Goal: Task Accomplishment & Management: Manage account settings

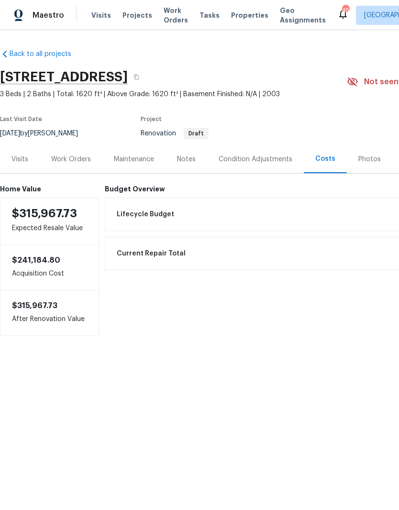
click at [370, 151] on div "Photos" at bounding box center [369, 159] width 45 height 28
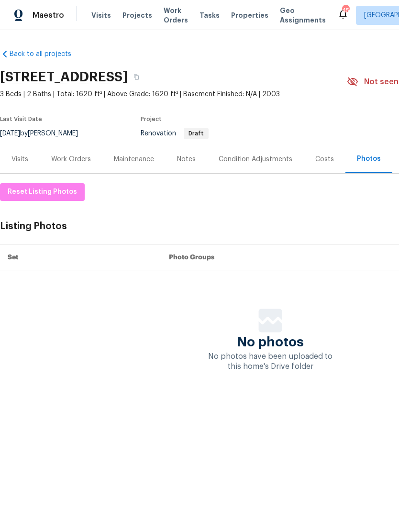
click at [64, 163] on div "Work Orders" at bounding box center [71, 160] width 40 height 10
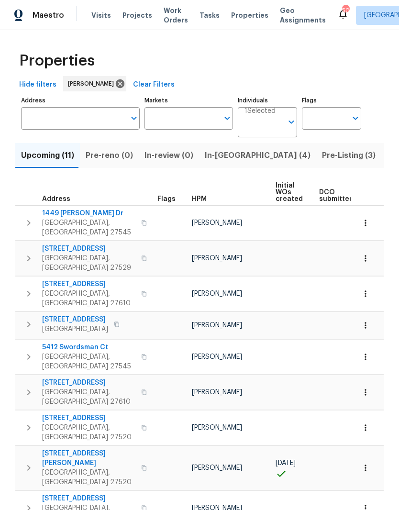
click at [226, 158] on span "In-[GEOGRAPHIC_DATA] (4)" at bounding box center [258, 155] width 106 height 13
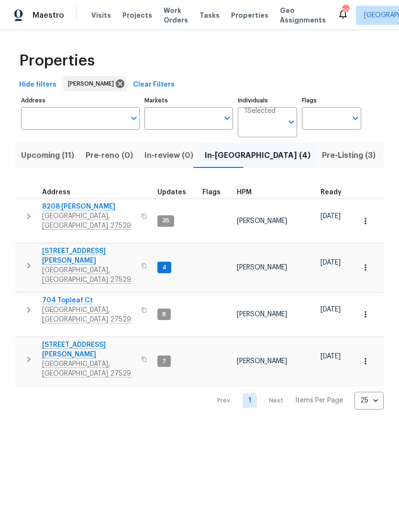
click at [59, 359] on span "Garner, NC 27529" at bounding box center [88, 368] width 93 height 19
click at [15, 158] on button "Upcoming (11)" at bounding box center [47, 155] width 65 height 25
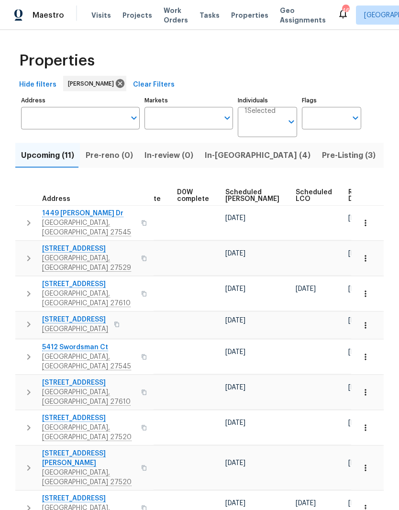
scroll to position [0, 241]
click at [349, 189] on span "Ready Date" at bounding box center [359, 195] width 21 height 13
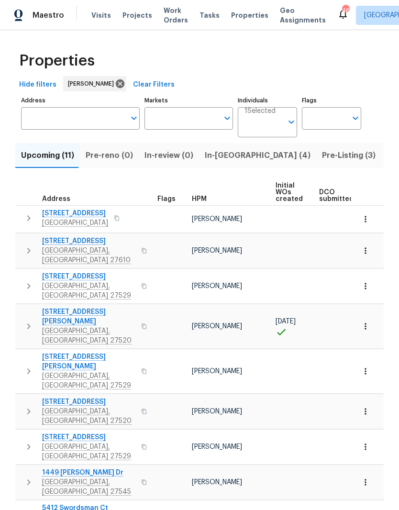
click at [33, 221] on icon "button" at bounding box center [28, 217] width 11 height 11
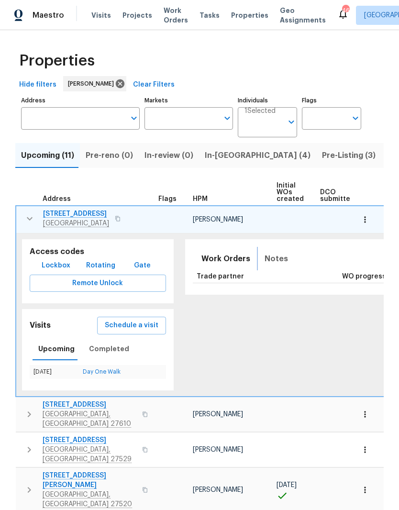
click at [265, 259] on span "Notes" at bounding box center [276, 258] width 23 height 13
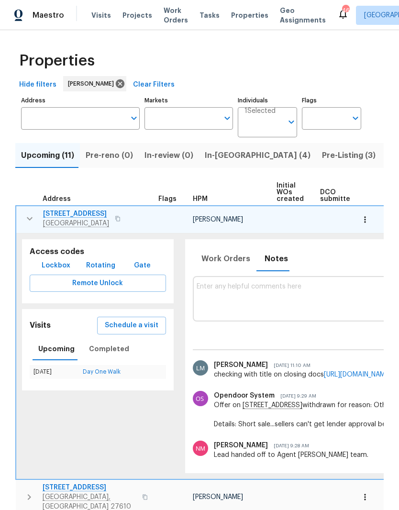
click at [68, 214] on span "112 Castello Way" at bounding box center [76, 214] width 66 height 10
click at [33, 224] on icon "button" at bounding box center [29, 218] width 11 height 11
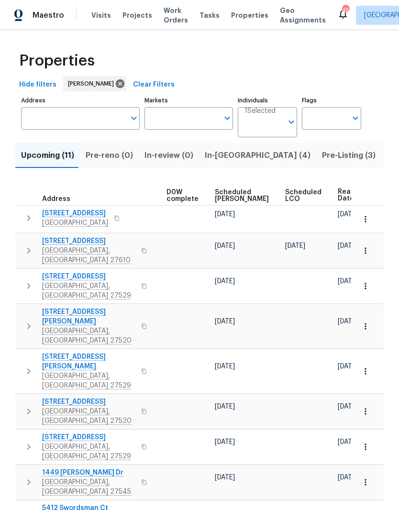
scroll to position [0, 251]
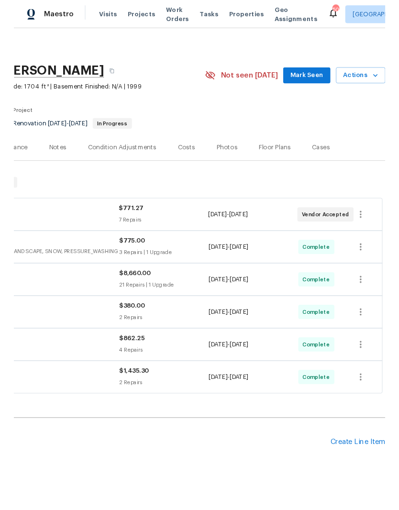
scroll to position [1, 142]
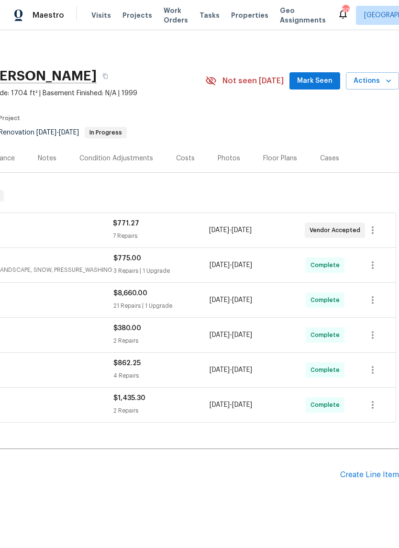
click at [343, 477] on div "Create Line Item" at bounding box center [369, 474] width 59 height 9
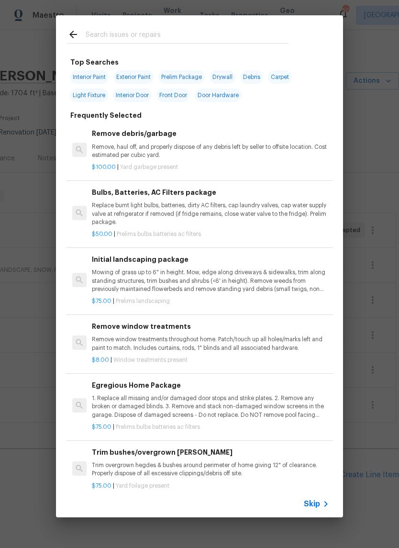
click at [186, 40] on input "text" at bounding box center [187, 36] width 203 height 14
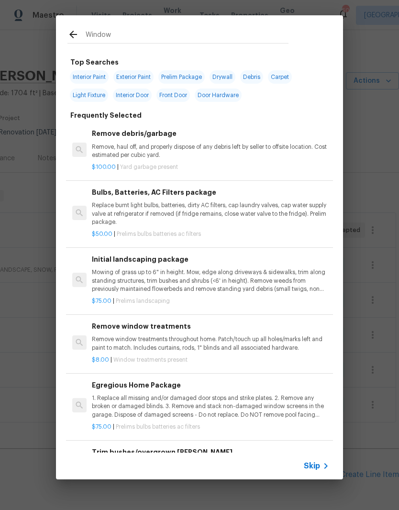
type input "Window"
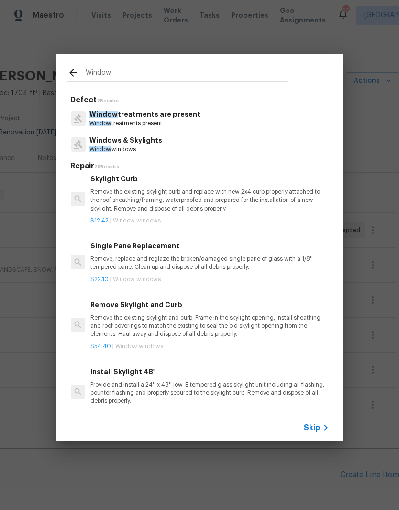
scroll to position [651, 1]
click at [200, 257] on p "Remove, replace and reglaze the broken/damaged single pane of glass with a 1/8'…" at bounding box center [208, 263] width 237 height 16
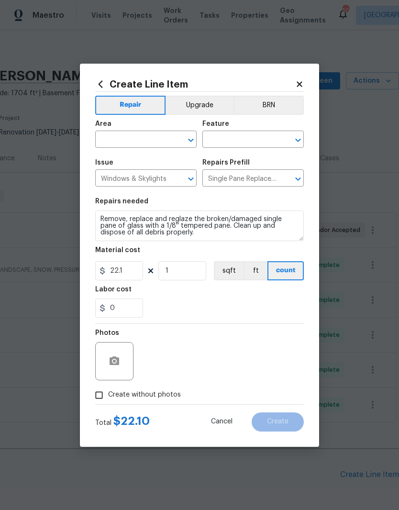
click at [138, 138] on input "text" at bounding box center [132, 140] width 75 height 15
click at [111, 179] on li "Main Bathroom" at bounding box center [145, 177] width 101 height 16
type input "Main Bathroom"
click at [264, 144] on input "text" at bounding box center [239, 140] width 75 height 15
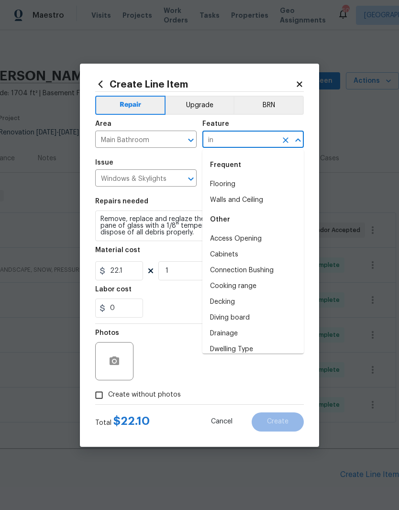
type input "i"
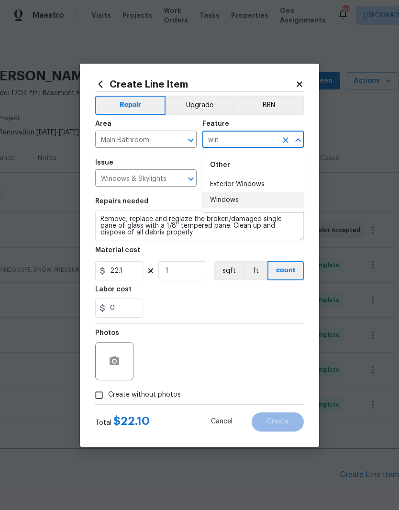
click at [280, 204] on li "Windows" at bounding box center [252, 200] width 101 height 16
type input "Windows"
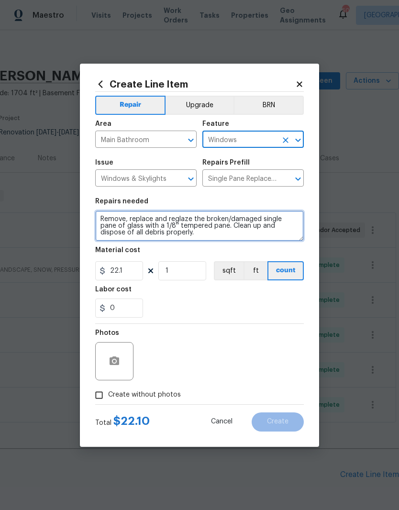
click at [104, 221] on textarea "Remove, replace and reglaze the broken/damaged single pane of glass with a 1/8'…" at bounding box center [199, 226] width 209 height 31
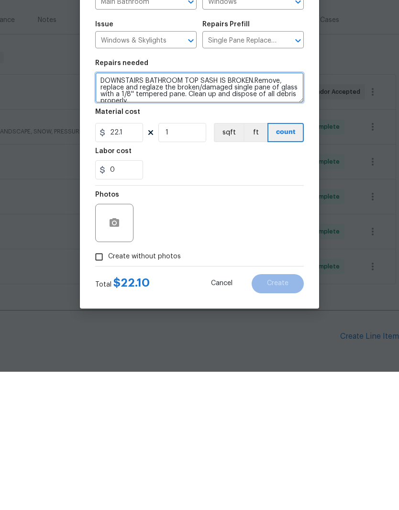
type textarea "DOWNSTAIRS BATHROOM TOP SASH IS BROKEN.Remove, replace and reglaze the broken/d…"
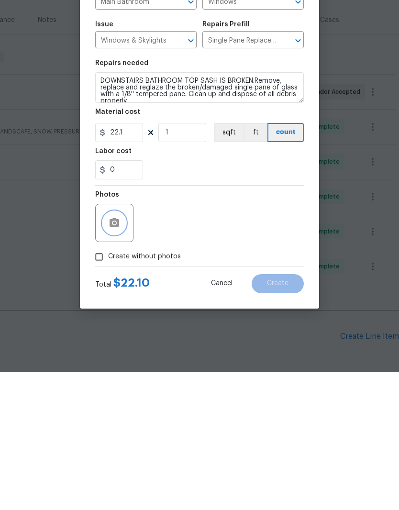
click at [114, 359] on circle "button" at bounding box center [114, 360] width 3 height 3
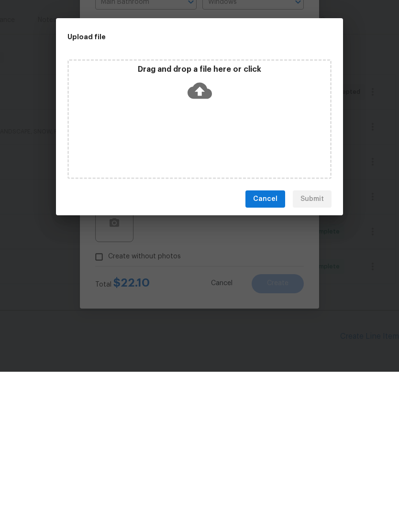
scroll to position [39, 0]
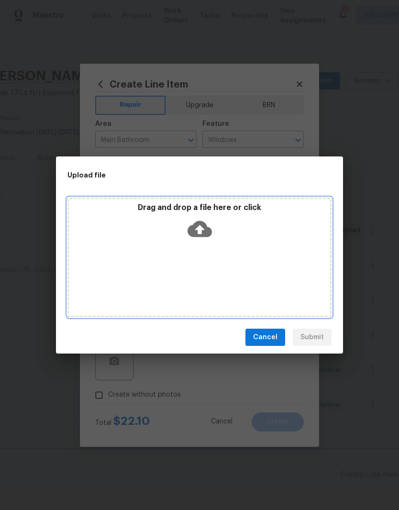
click at [229, 238] on div "Drag and drop a file here or click" at bounding box center [199, 223] width 261 height 41
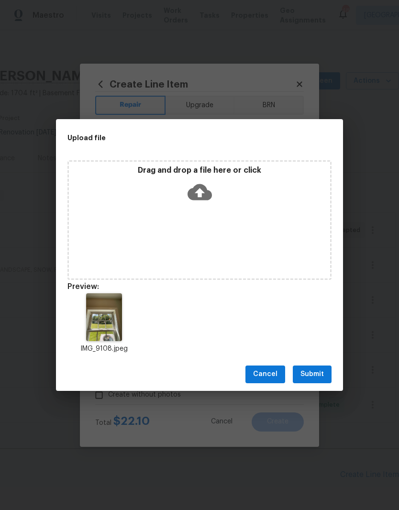
click at [322, 372] on span "Submit" at bounding box center [311, 374] width 23 height 12
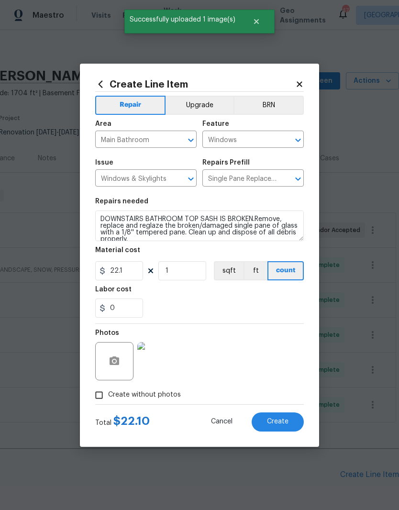
click at [290, 419] on button "Create" at bounding box center [278, 421] width 52 height 19
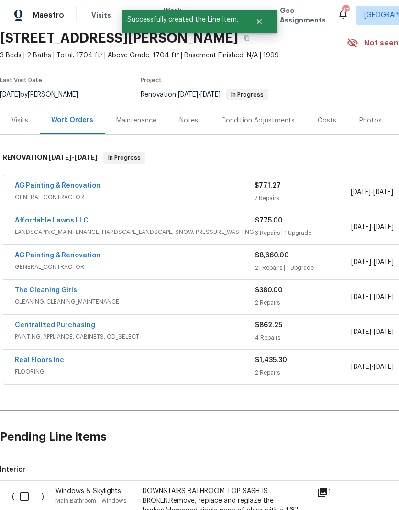
scroll to position [39, 0]
click at [18, 487] on input "checkbox" at bounding box center [27, 497] width 27 height 20
checkbox input "true"
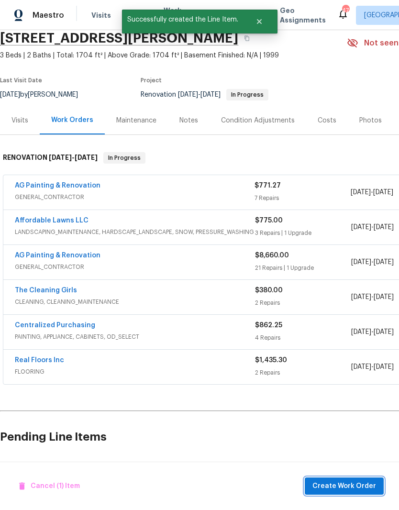
click at [335, 482] on span "Create Work Order" at bounding box center [344, 486] width 64 height 12
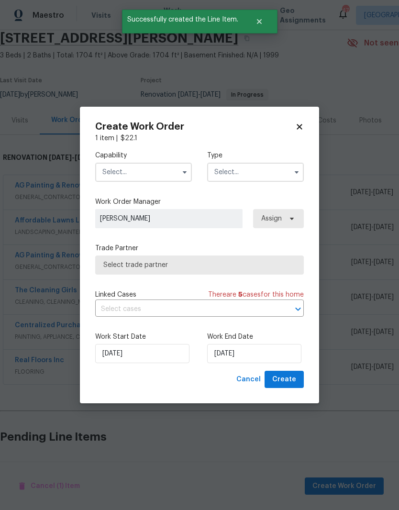
click at [154, 175] on input "text" at bounding box center [143, 172] width 97 height 19
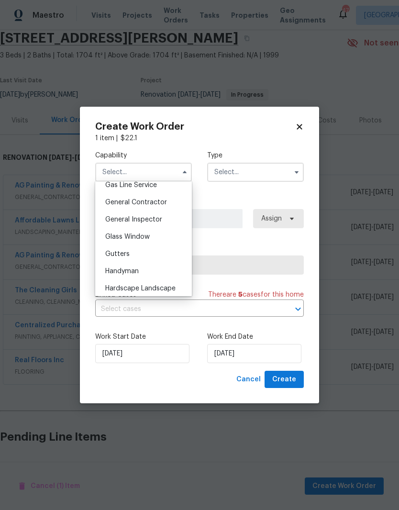
scroll to position [449, 0]
click at [164, 237] on div "Glass Window" at bounding box center [144, 235] width 92 height 17
type input "Glass Window"
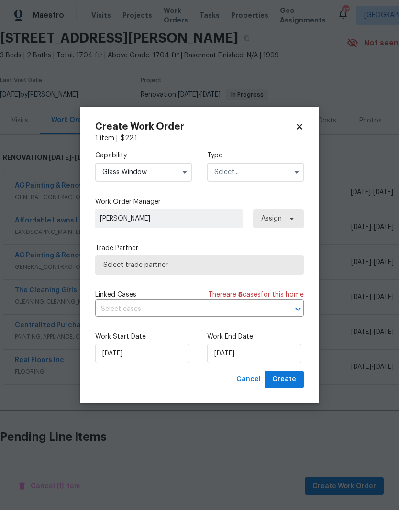
click at [280, 181] on input "text" at bounding box center [255, 172] width 97 height 19
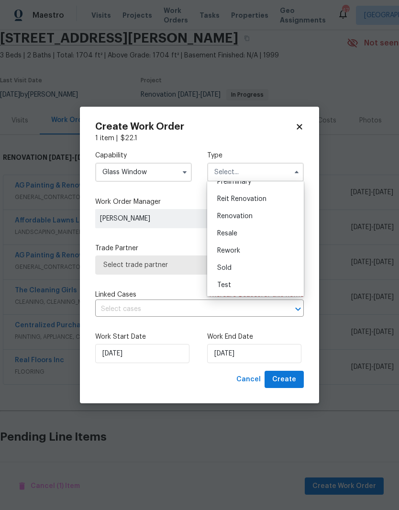
scroll to position [217, 0]
click at [278, 222] on div "Renovation" at bounding box center [256, 216] width 92 height 17
type input "Renovation"
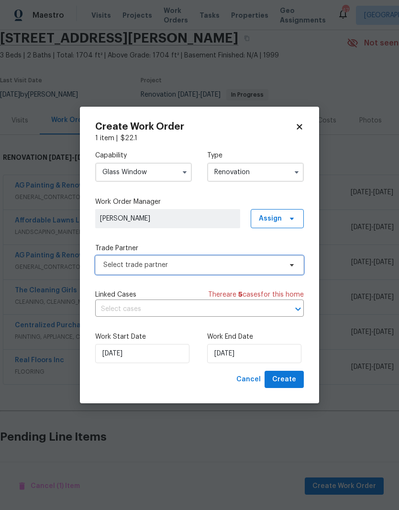
click at [273, 266] on span "Select trade partner" at bounding box center [192, 265] width 178 height 10
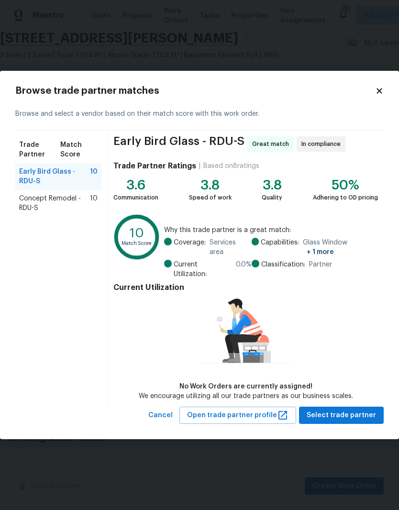
click at [383, 95] on icon at bounding box center [379, 91] width 9 height 9
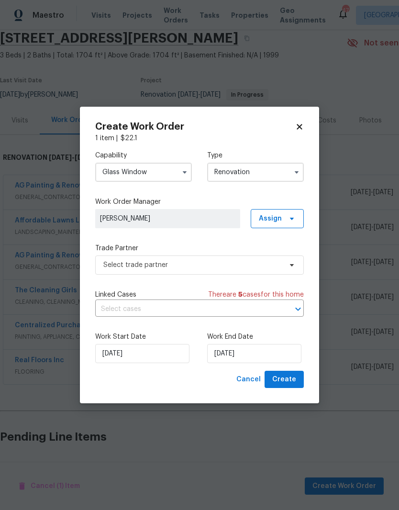
click at [165, 172] on input "Glass Window" at bounding box center [143, 172] width 97 height 19
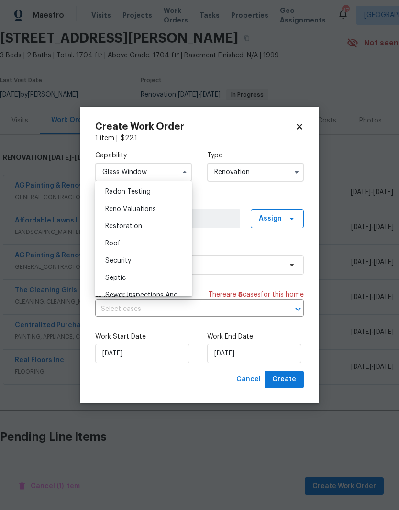
scroll to position [944, 0]
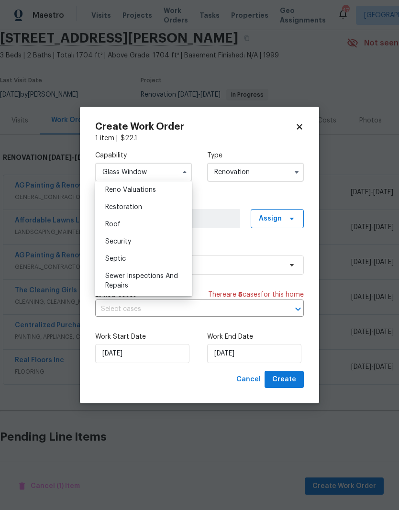
click at [165, 212] on div "Restoration" at bounding box center [144, 207] width 92 height 17
type input "Restoration"
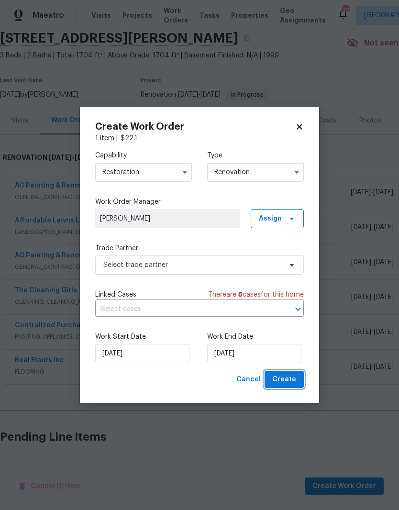
click at [298, 381] on button "Create" at bounding box center [284, 380] width 39 height 18
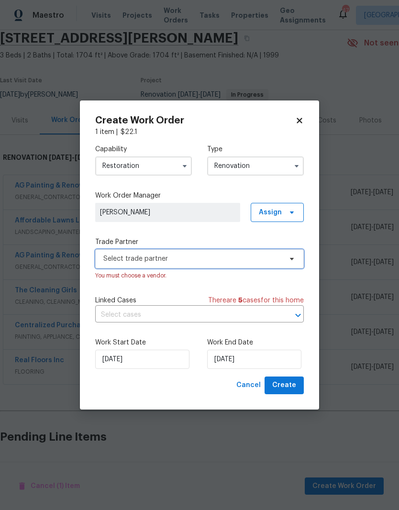
click at [280, 257] on span "Select trade partner" at bounding box center [192, 259] width 178 height 10
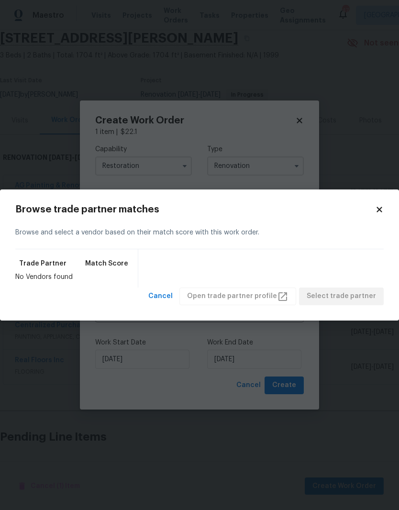
click at [383, 207] on icon at bounding box center [379, 209] width 9 height 9
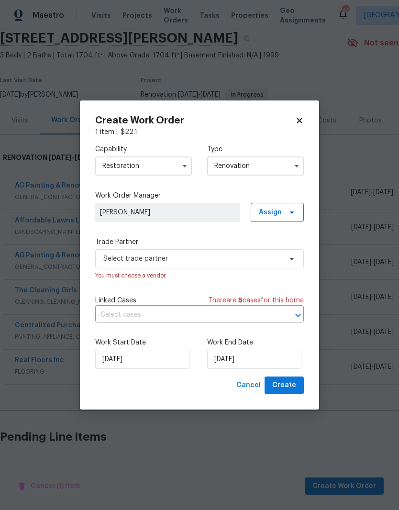
click at [174, 159] on input "Restoration" at bounding box center [143, 165] width 97 height 19
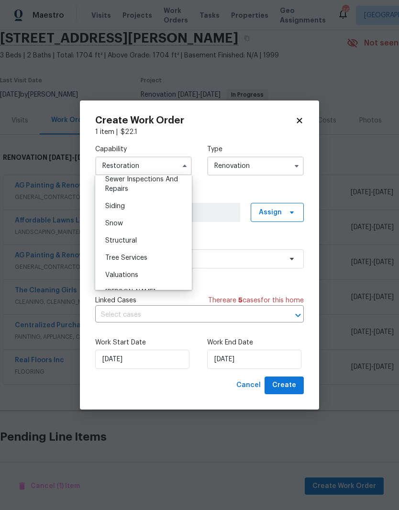
scroll to position [1035, 0]
click at [275, 279] on div "You must choose a vendor." at bounding box center [199, 276] width 209 height 10
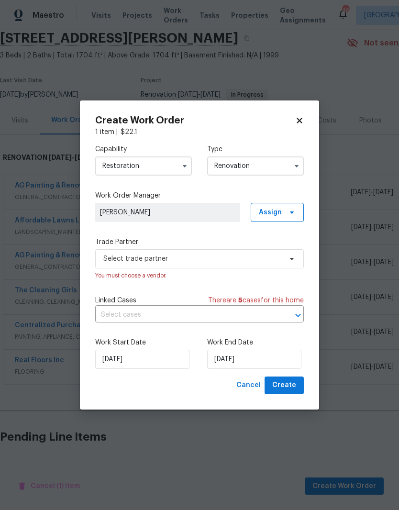
click at [296, 123] on icon at bounding box center [299, 120] width 9 height 9
checkbox input "false"
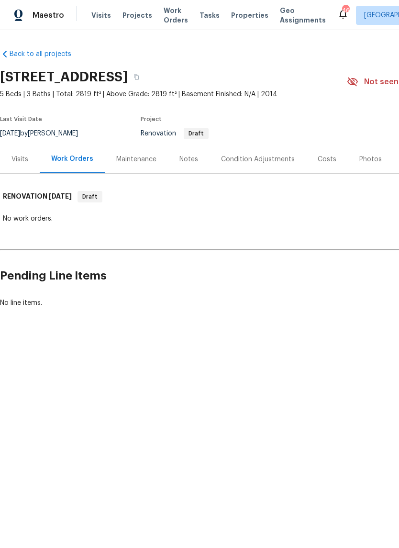
click at [179, 155] on div "Notes" at bounding box center [188, 160] width 19 height 10
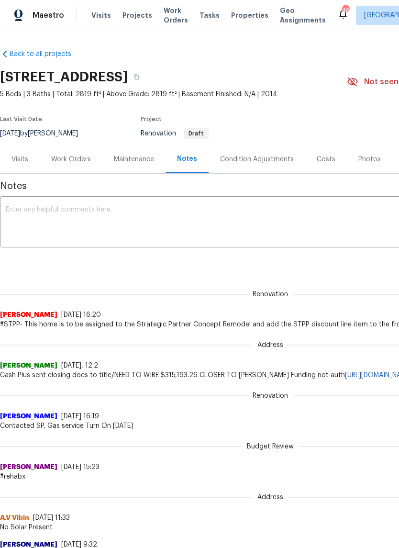
click at [322, 162] on div "Costs" at bounding box center [326, 160] width 19 height 10
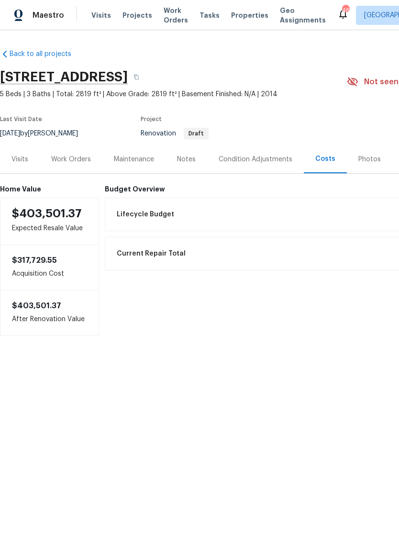
click at [20, 167] on div "Visits" at bounding box center [20, 159] width 40 height 28
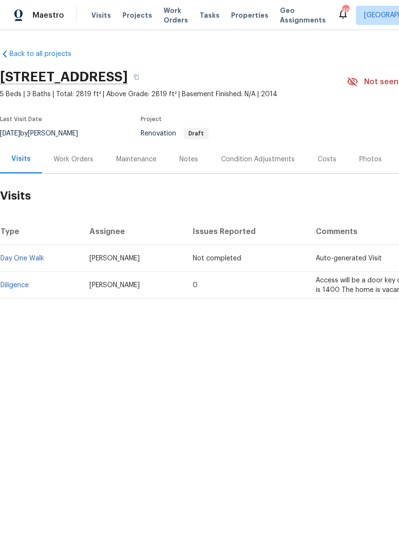
click at [189, 156] on div "Notes" at bounding box center [188, 160] width 19 height 10
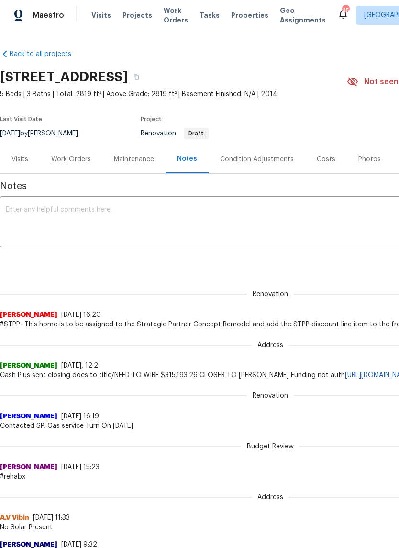
click at [75, 164] on div "Work Orders" at bounding box center [71, 159] width 63 height 28
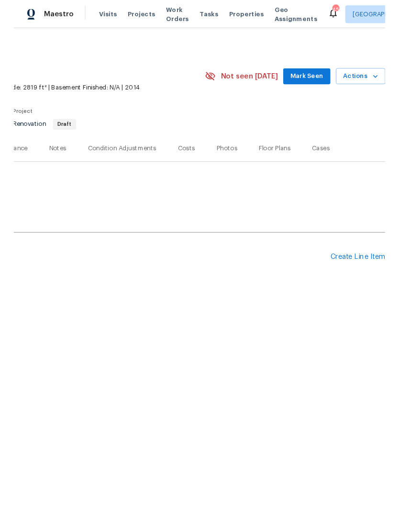
scroll to position [0, 142]
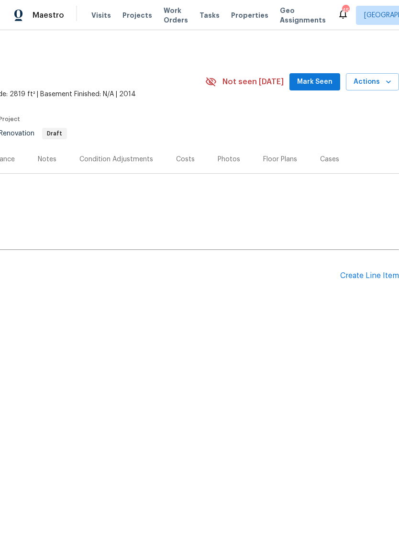
click at [384, 276] on div "Create Line Item" at bounding box center [369, 275] width 59 height 9
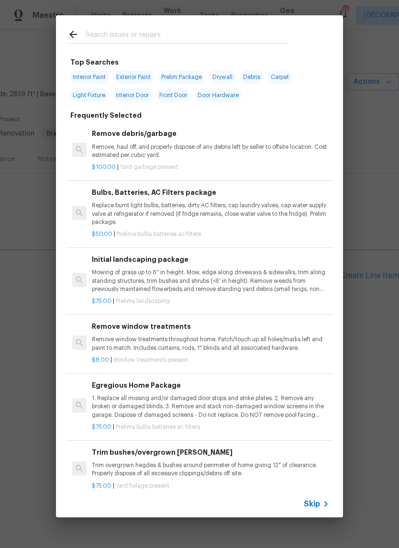
click at [196, 36] on input "text" at bounding box center [187, 36] width 203 height 14
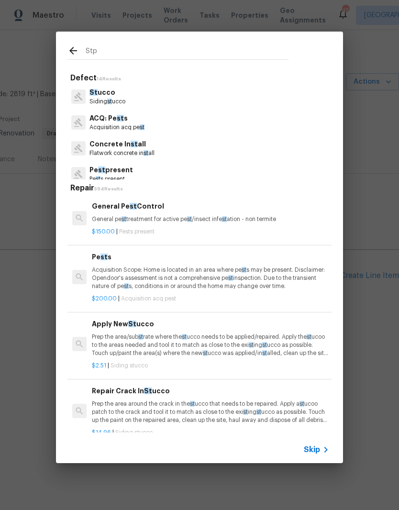
type input "Stpp"
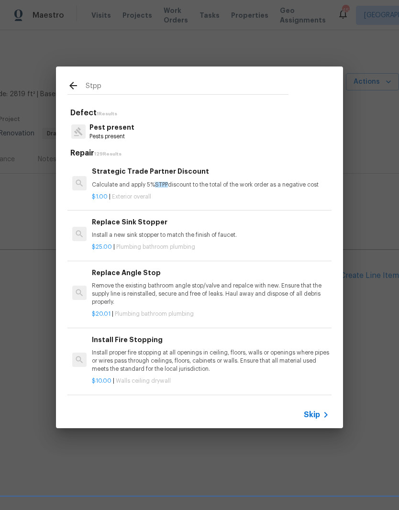
click at [240, 188] on p "Calculate and apply 5% STPP discount to the total of the work order as a negati…" at bounding box center [210, 185] width 237 height 8
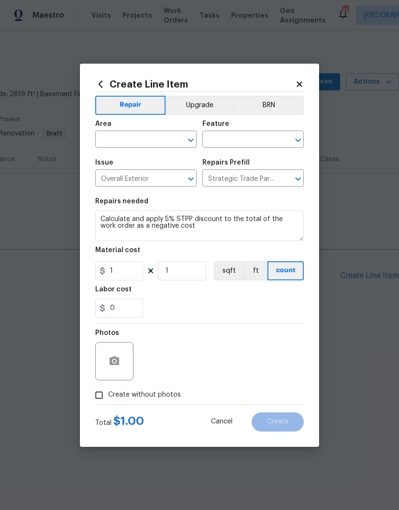
click at [153, 138] on input "text" at bounding box center [132, 140] width 75 height 15
click at [172, 175] on li "Interior Overall" at bounding box center [145, 177] width 101 height 16
type input "Interior Overall"
click at [278, 129] on div "Feature" at bounding box center [252, 127] width 101 height 12
click at [262, 142] on input "text" at bounding box center [239, 140] width 75 height 15
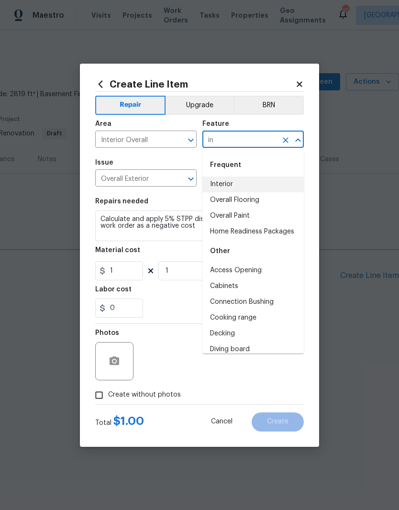
click at [272, 183] on li "Interior" at bounding box center [252, 185] width 101 height 16
type input "Interior"
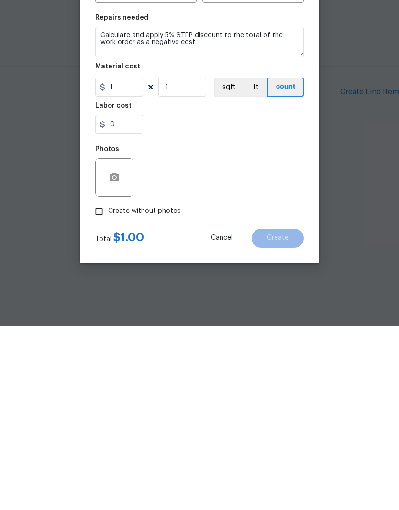
click at [107, 386] on input "Create without photos" at bounding box center [99, 395] width 18 height 18
checkbox input "true"
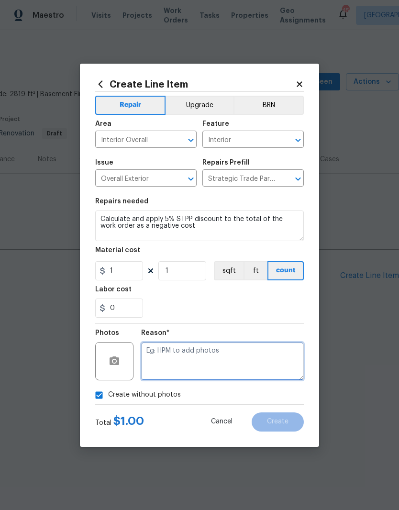
click at [204, 361] on textarea at bounding box center [222, 361] width 163 height 38
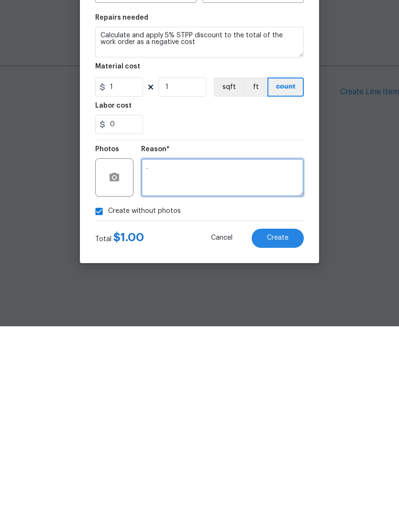
type textarea "."
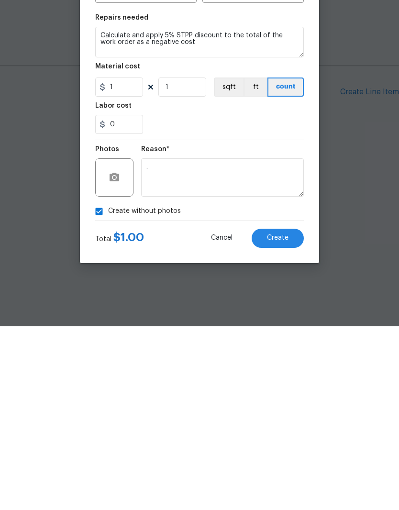
click at [293, 412] on button "Create" at bounding box center [278, 421] width 52 height 19
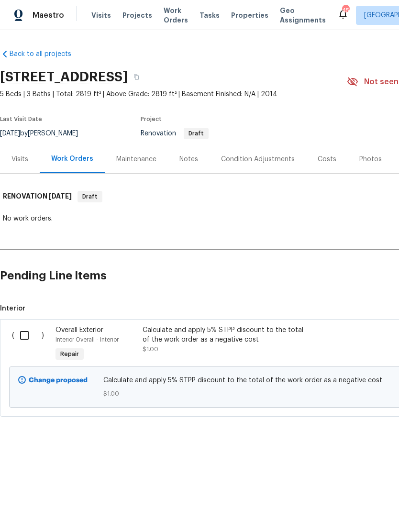
scroll to position [0, 0]
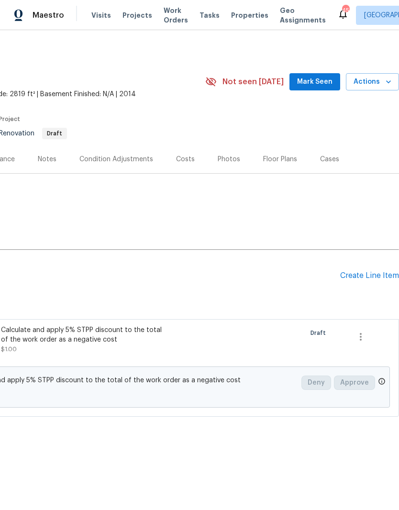
click at [383, 234] on div "Back to all projects 112 Castello Way, Clayton, NC 27527 5 Beds | 3 Baths | Tot…" at bounding box center [128, 233] width 541 height 383
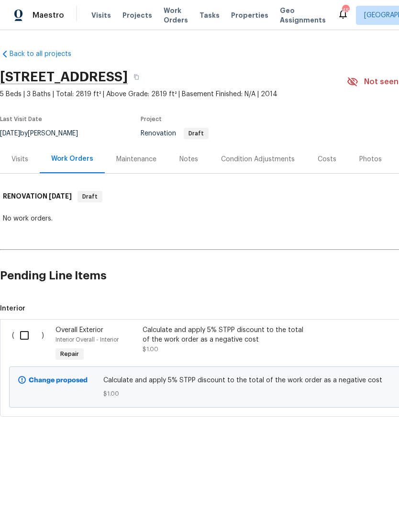
click at [17, 344] on input "checkbox" at bounding box center [27, 335] width 27 height 20
checkbox input "true"
click at [336, 487] on span "Create Work Order" at bounding box center [344, 486] width 64 height 12
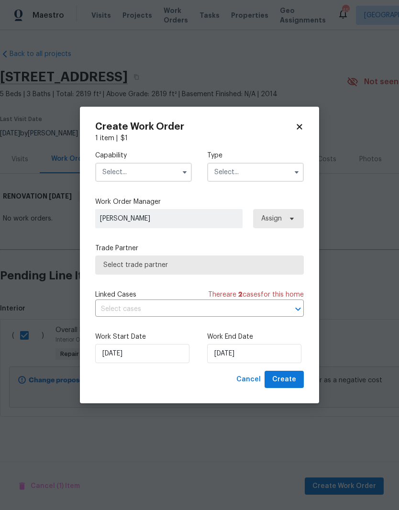
click at [143, 179] on input "text" at bounding box center [143, 172] width 97 height 19
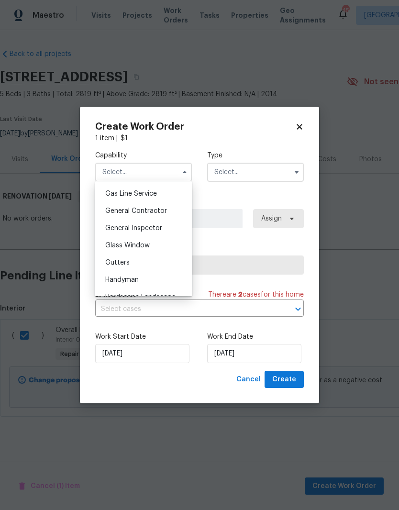
scroll to position [438, 0]
click at [173, 216] on div "General Contractor" at bounding box center [144, 211] width 92 height 17
type input "General Contractor"
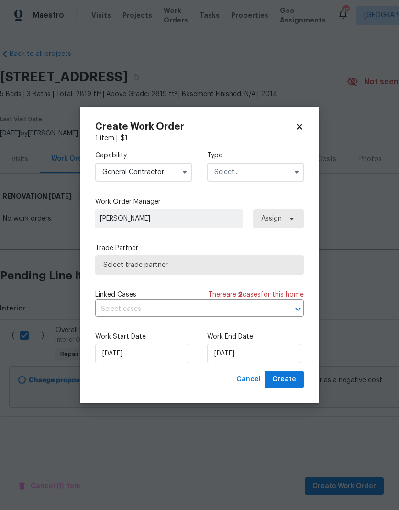
click at [250, 175] on input "text" at bounding box center [255, 172] width 97 height 19
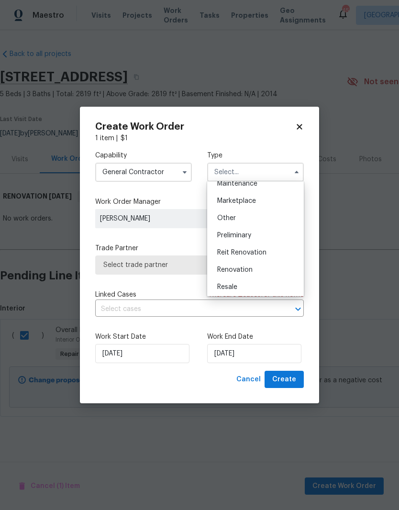
scroll to position [167, 0]
click at [258, 267] on div "Renovation" at bounding box center [256, 266] width 92 height 17
type input "Renovation"
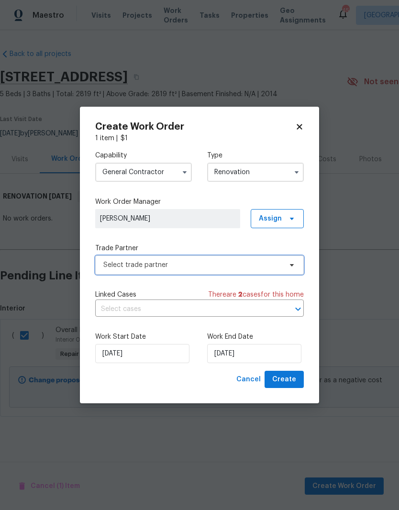
click at [254, 268] on span "Select trade partner" at bounding box center [192, 265] width 178 height 10
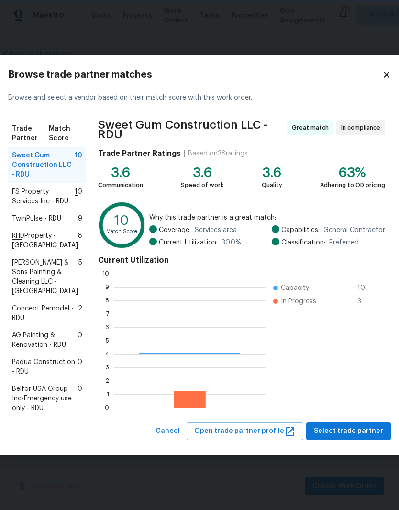
scroll to position [134, 152]
click at [22, 304] on span "Concept Remodel - RDU" at bounding box center [45, 313] width 66 height 19
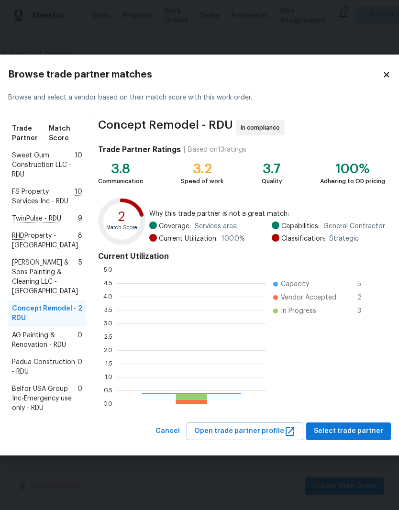
scroll to position [134, 148]
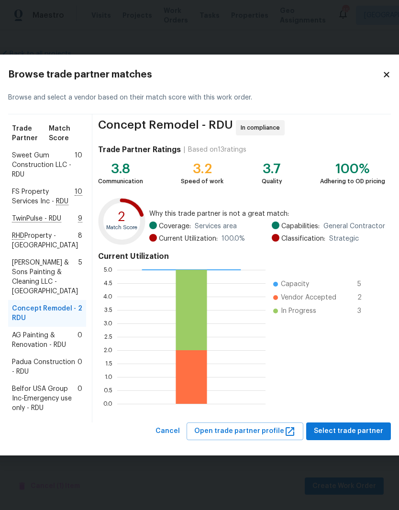
click at [343, 422] on div "Concept Remodel - RDU In compliance Trade Partner Ratings | Based on 13 ratings…" at bounding box center [241, 268] width 299 height 308
click at [335, 437] on span "Select trade partner" at bounding box center [348, 431] width 69 height 12
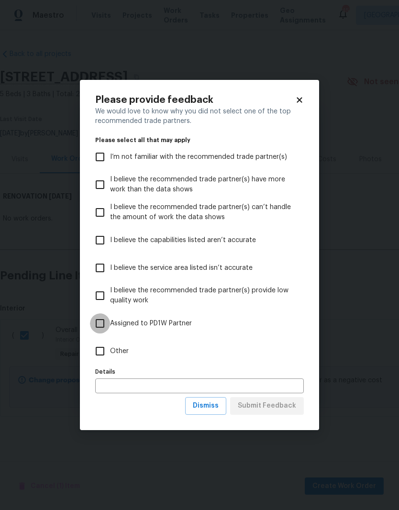
click at [106, 326] on input "Assigned to PD1W Partner" at bounding box center [100, 323] width 20 height 20
checkbox input "true"
click at [288, 405] on span "Submit Feedback" at bounding box center [267, 406] width 58 height 12
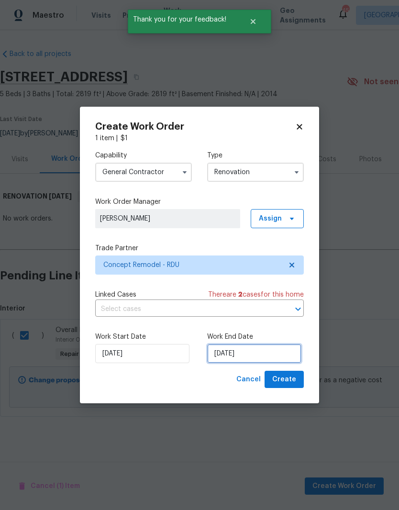
click at [254, 354] on input "9/8/2025" at bounding box center [254, 353] width 94 height 19
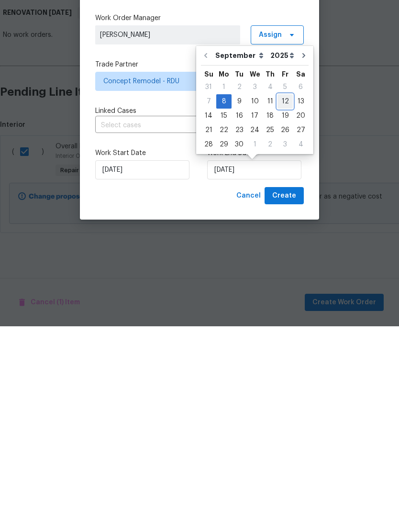
click at [283, 278] on div "12" at bounding box center [284, 284] width 15 height 13
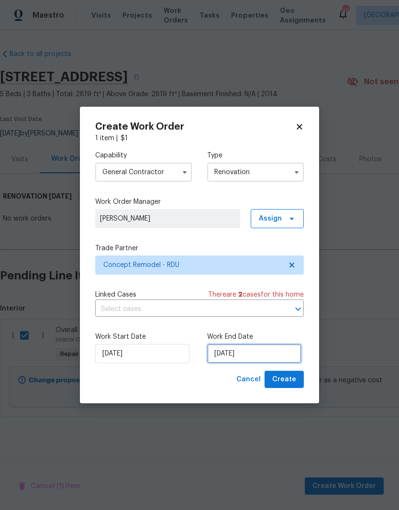
click at [238, 356] on input "9/12/2025" at bounding box center [254, 353] width 94 height 19
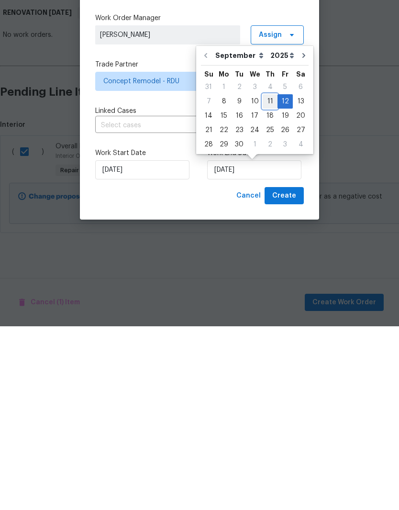
click at [273, 278] on div "11" at bounding box center [270, 284] width 15 height 13
type input "9/11/2025"
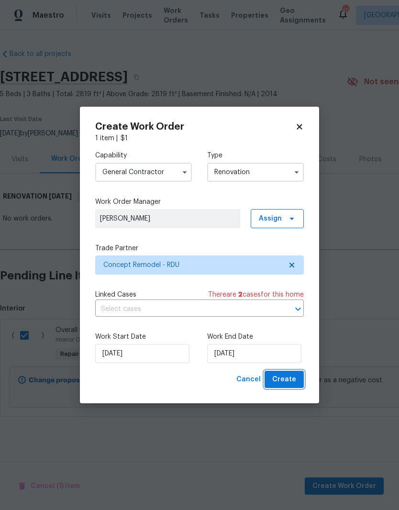
click at [292, 379] on span "Create" at bounding box center [284, 380] width 24 height 12
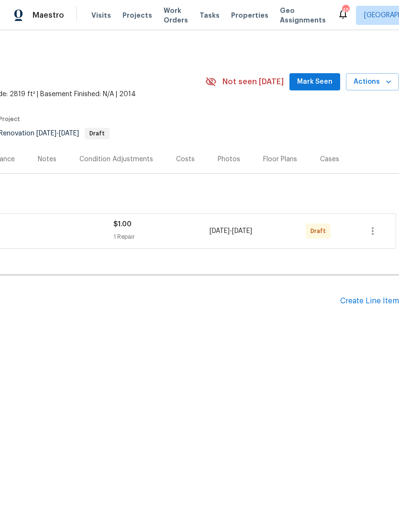
scroll to position [0, 142]
click at [374, 233] on icon "button" at bounding box center [372, 230] width 11 height 11
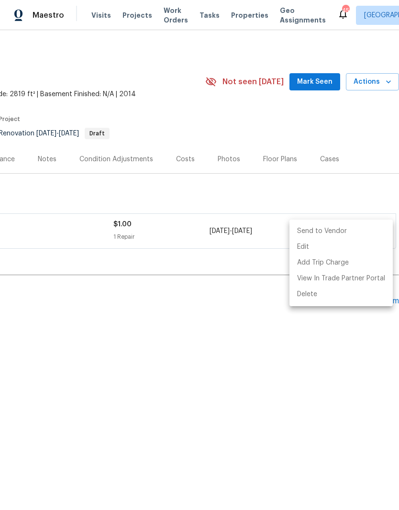
click at [352, 233] on li "Send to Vendor" at bounding box center [340, 231] width 103 height 16
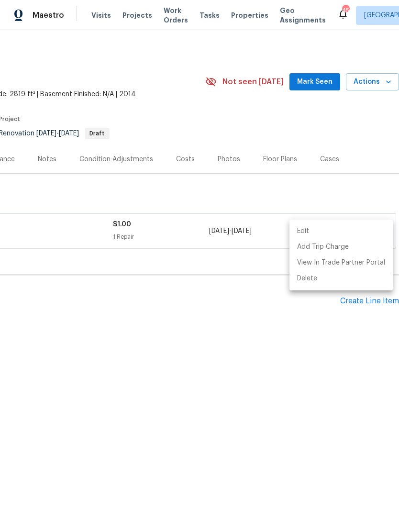
click at [118, 331] on div at bounding box center [199, 255] width 399 height 510
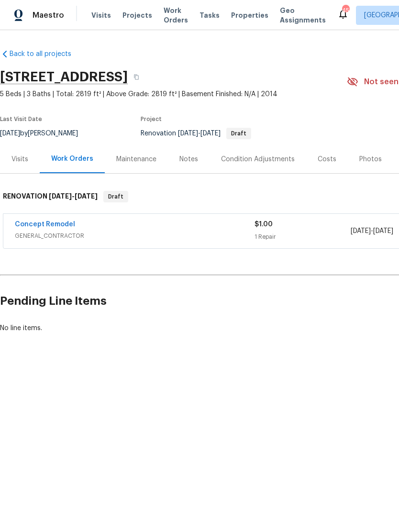
scroll to position [0, 0]
click at [20, 227] on link "Concept Remodel" at bounding box center [45, 224] width 60 height 7
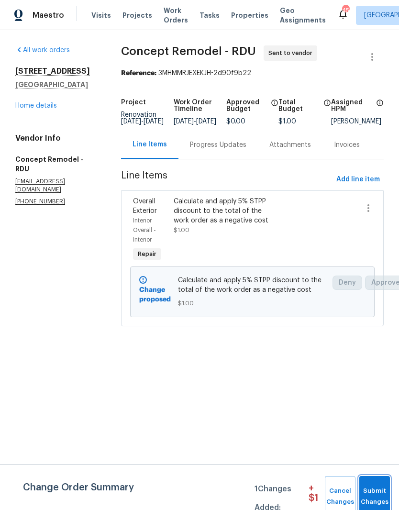
click at [374, 489] on span "Submit Changes" at bounding box center [374, 497] width 21 height 22
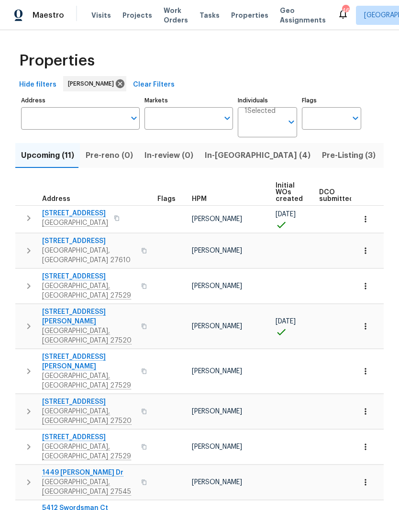
click at [56, 246] on span "[STREET_ADDRESS]" at bounding box center [88, 241] width 93 height 10
click at [98, 119] on input "Address" at bounding box center [73, 118] width 104 height 22
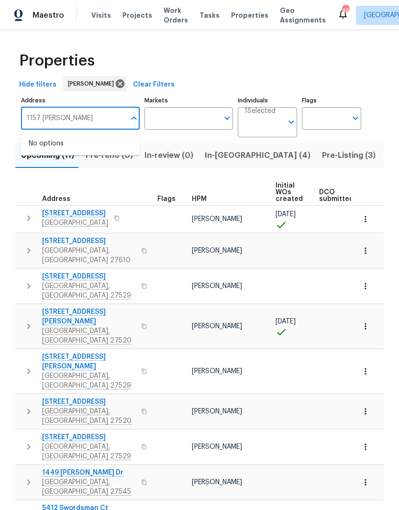
type input "1157 Rutledge"
click at [78, 156] on li "1157 Rutledge Landing Dr Knightdale NC 27545" at bounding box center [80, 149] width 119 height 26
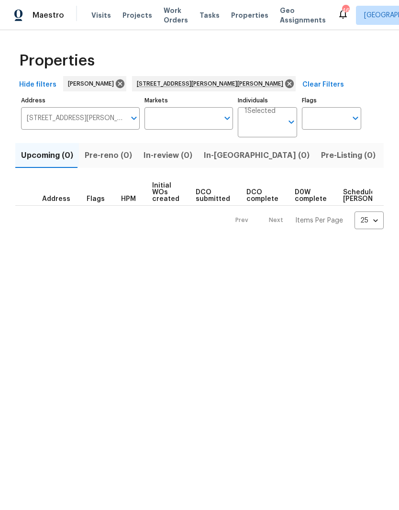
click at [387, 161] on span "Listed (1)" at bounding box center [404, 155] width 34 height 13
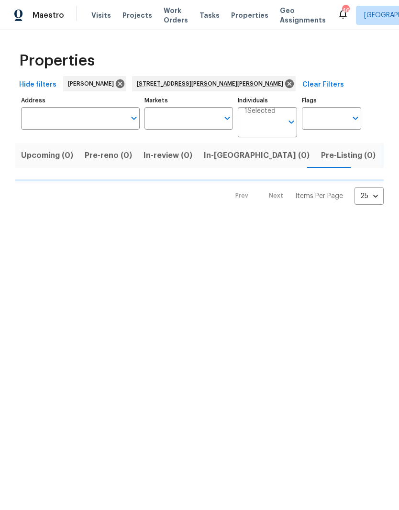
type input "1157 Rutledge Landing Dr Knightdale NC 27545"
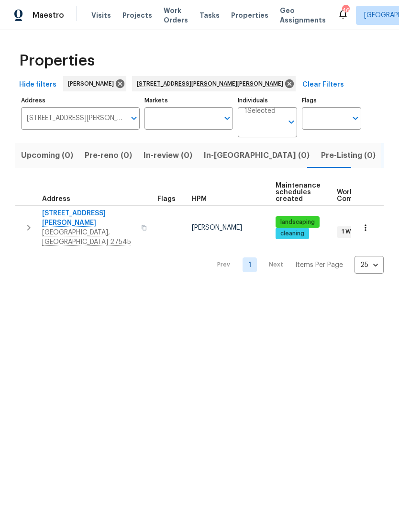
click at [70, 217] on span "1157 Rutledge Landing Dr" at bounding box center [88, 218] width 93 height 19
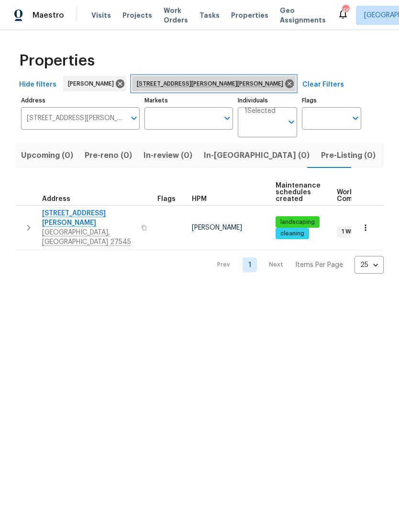
click at [285, 88] on icon at bounding box center [289, 83] width 9 height 9
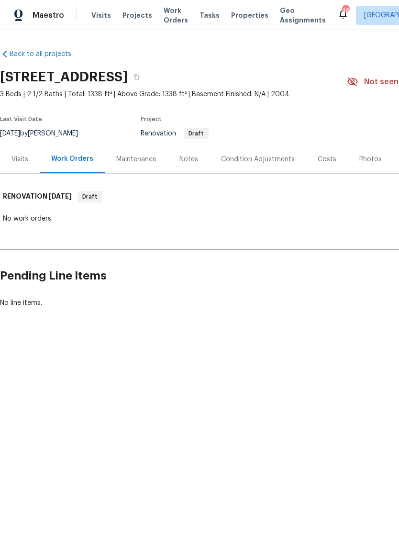
click at [15, 160] on div "Visits" at bounding box center [19, 160] width 17 height 10
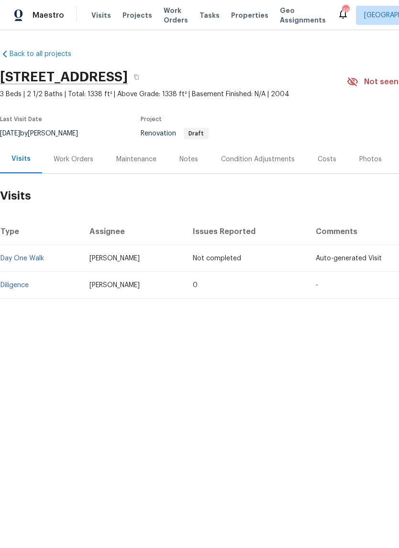
click at [13, 286] on link "Diligence" at bounding box center [14, 285] width 28 height 7
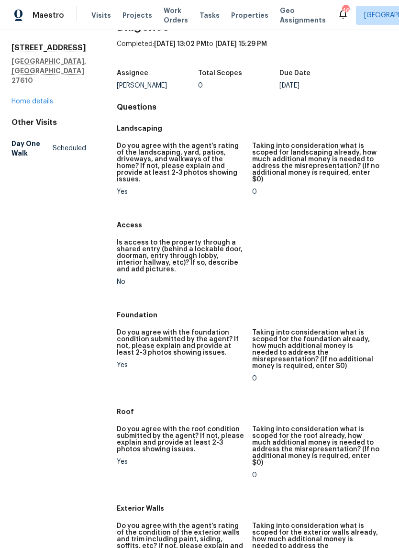
scroll to position [-35, 0]
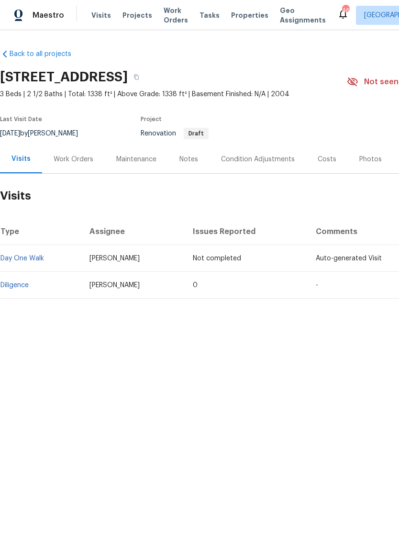
click at [322, 162] on div "Costs" at bounding box center [327, 160] width 19 height 10
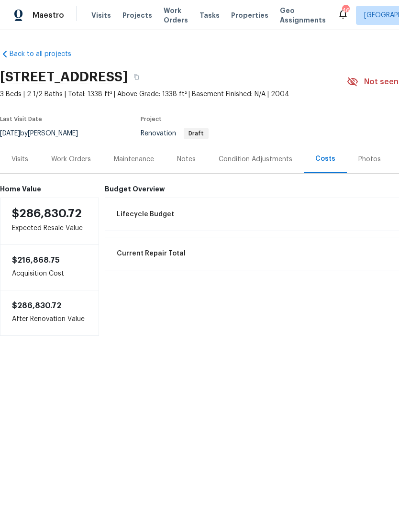
click at [194, 161] on div "Notes" at bounding box center [186, 160] width 19 height 10
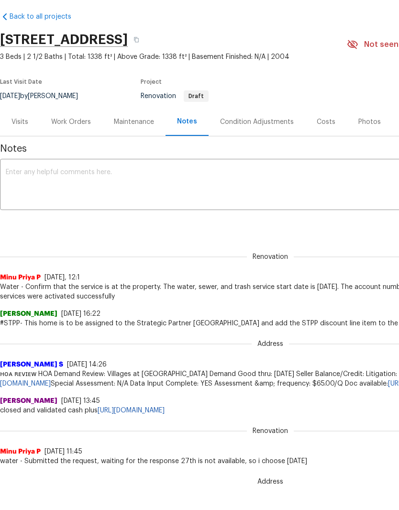
click at [78, 126] on div "Work Orders" at bounding box center [71, 122] width 40 height 10
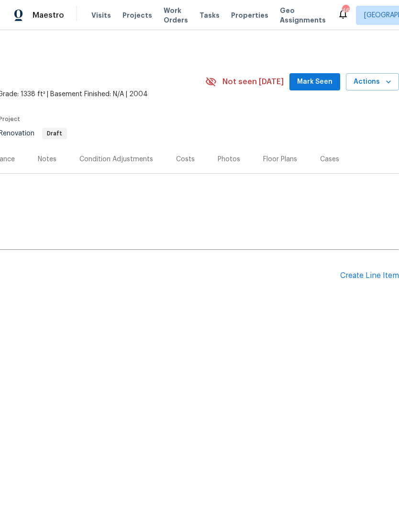
scroll to position [0, 142]
click at [367, 278] on div "Create Line Item" at bounding box center [369, 275] width 59 height 9
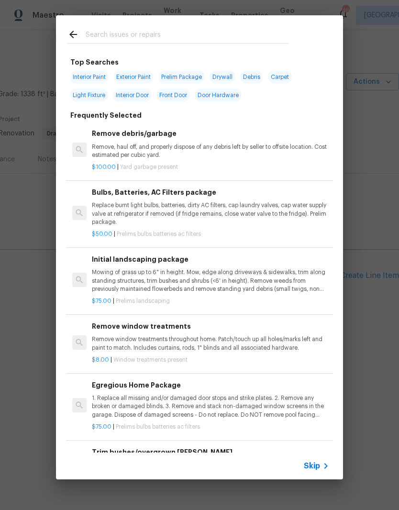
click at [203, 35] on input "text" at bounding box center [187, 36] width 203 height 14
type input "A"
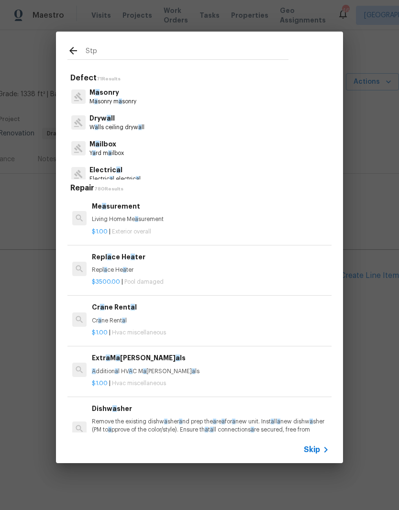
type input "Stpp"
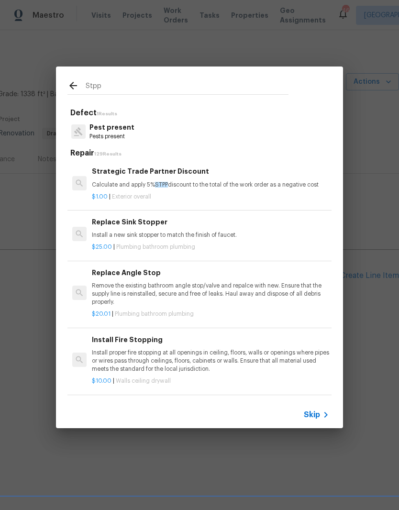
click at [268, 187] on p "Calculate and apply 5% STPP discount to the total of the work order as a negati…" at bounding box center [210, 185] width 237 height 8
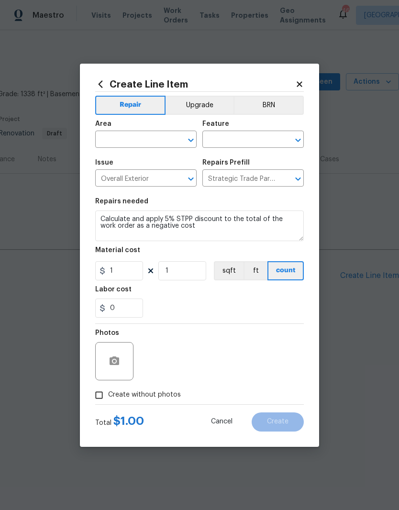
click at [163, 139] on input "text" at bounding box center [132, 140] width 75 height 15
click at [162, 184] on li "Interior Overall" at bounding box center [145, 177] width 101 height 16
type input "Interior Overall"
click at [166, 187] on input "Overall Exterior" at bounding box center [132, 179] width 75 height 15
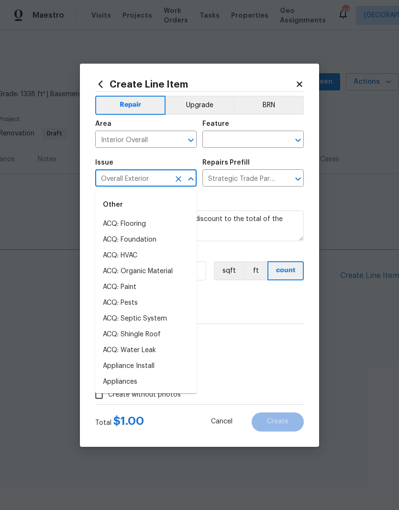
click at [272, 136] on input "text" at bounding box center [239, 140] width 75 height 15
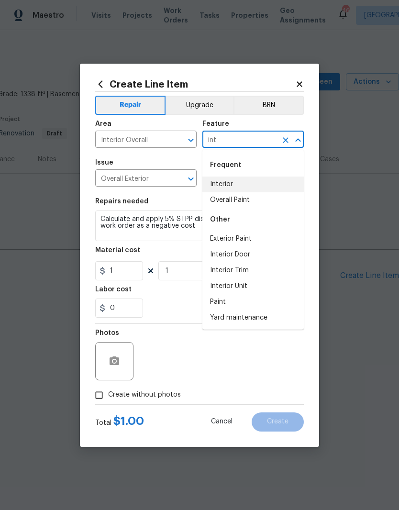
click at [271, 186] on li "Interior" at bounding box center [252, 185] width 101 height 16
type input "Interior"
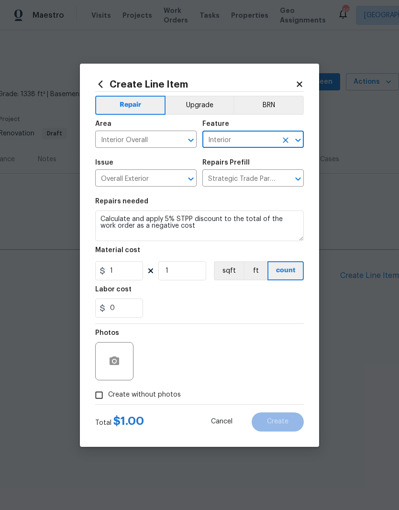
click at [213, 304] on div "0" at bounding box center [199, 308] width 209 height 19
click at [157, 398] on span "Create without photos" at bounding box center [144, 395] width 73 height 10
click at [108, 398] on input "Create without photos" at bounding box center [99, 395] width 18 height 18
checkbox input "true"
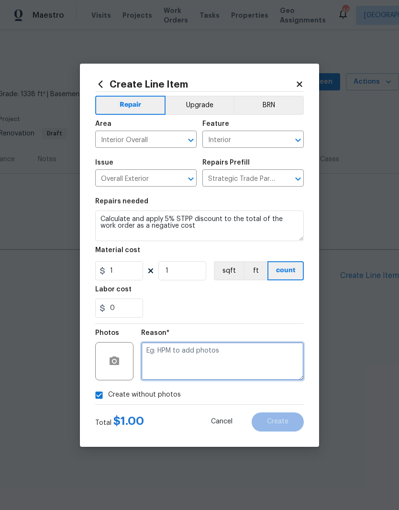
click at [237, 353] on textarea at bounding box center [222, 361] width 163 height 38
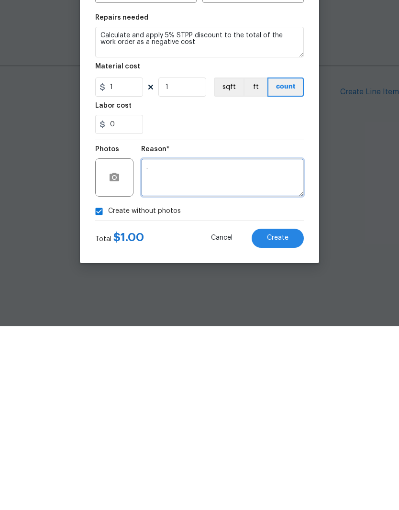
type textarea "."
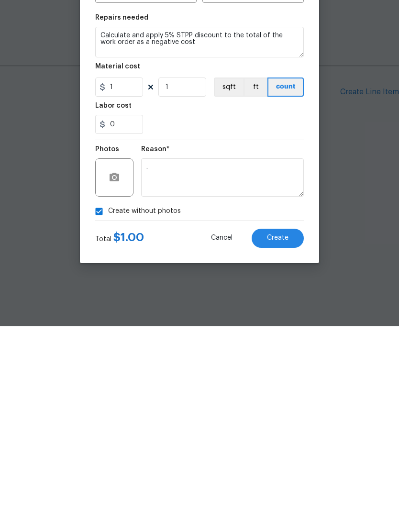
click at [290, 412] on button "Create" at bounding box center [278, 421] width 52 height 19
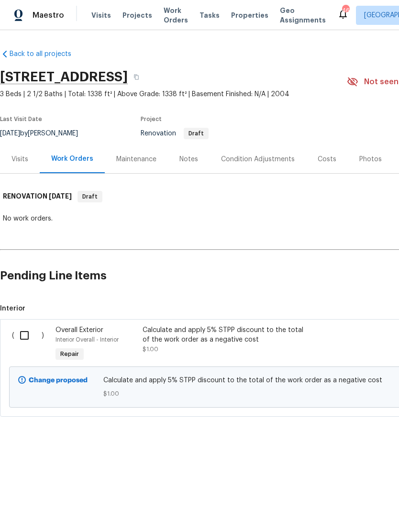
scroll to position [0, 0]
click at [191, 161] on div "Notes" at bounding box center [188, 160] width 19 height 10
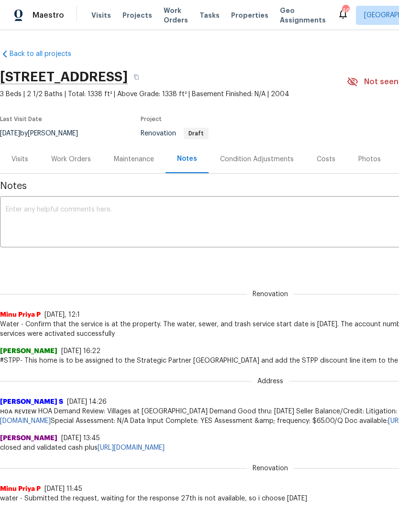
click at [76, 157] on div "Work Orders" at bounding box center [71, 160] width 40 height 10
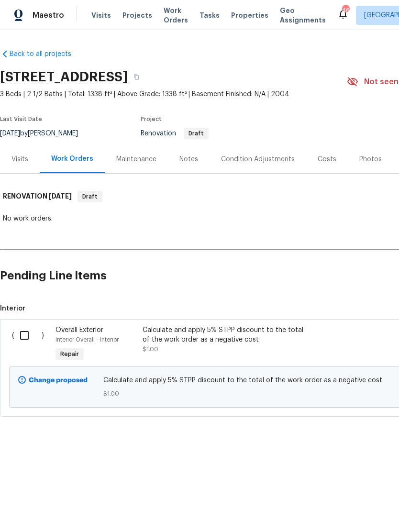
click at [23, 340] on input "checkbox" at bounding box center [27, 335] width 27 height 20
checkbox input "true"
click at [348, 490] on span "Create Work Order" at bounding box center [344, 486] width 64 height 12
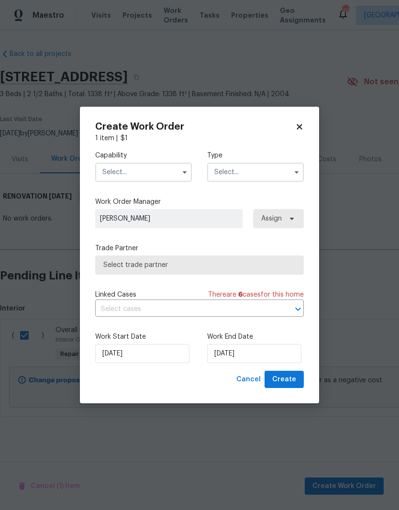
click at [151, 179] on input "text" at bounding box center [143, 172] width 97 height 19
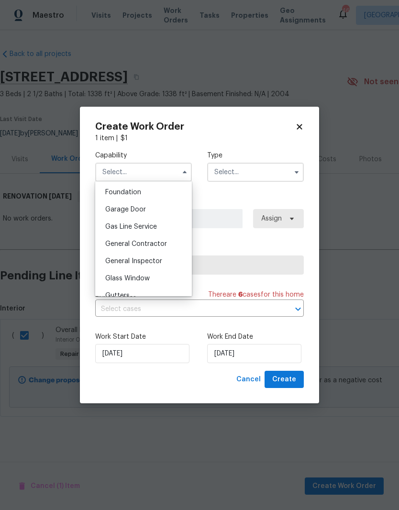
scroll to position [420, 0]
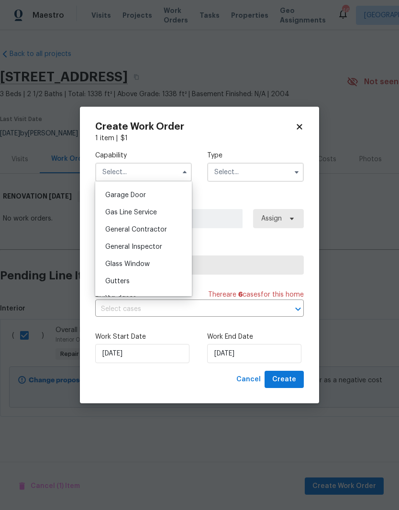
click at [170, 233] on div "General Contractor" at bounding box center [144, 229] width 92 height 17
type input "General Contractor"
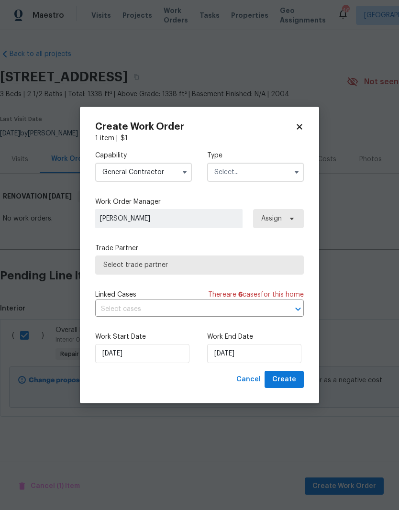
click at [271, 180] on input "text" at bounding box center [255, 172] width 97 height 19
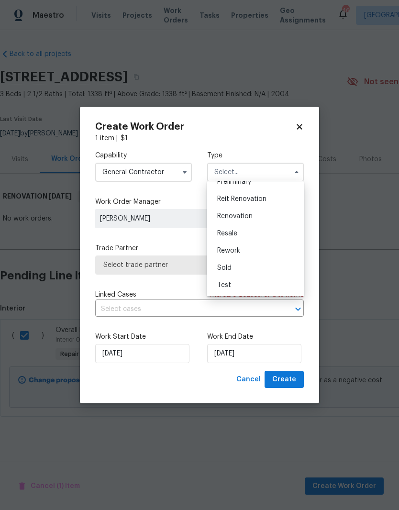
scroll to position [217, 0]
click at [287, 218] on div "Renovation" at bounding box center [256, 216] width 92 height 17
type input "Renovation"
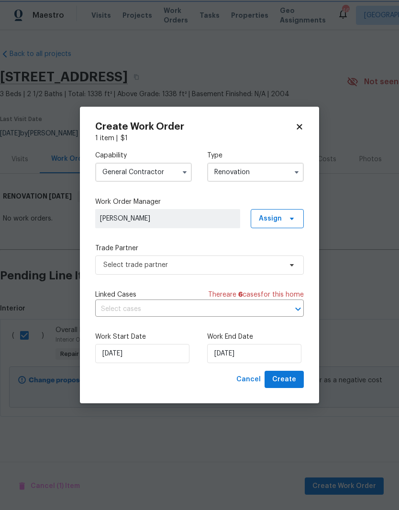
scroll to position [0, 0]
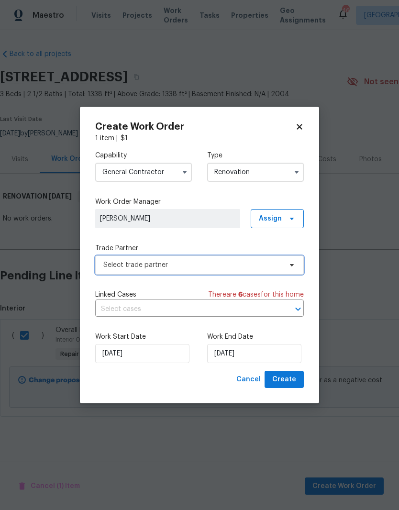
click at [256, 267] on span "Select trade partner" at bounding box center [192, 265] width 178 height 10
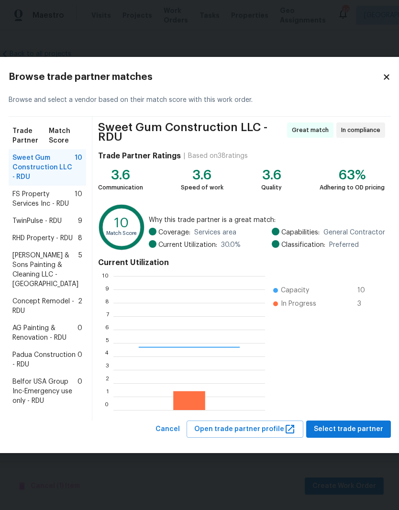
scroll to position [134, 152]
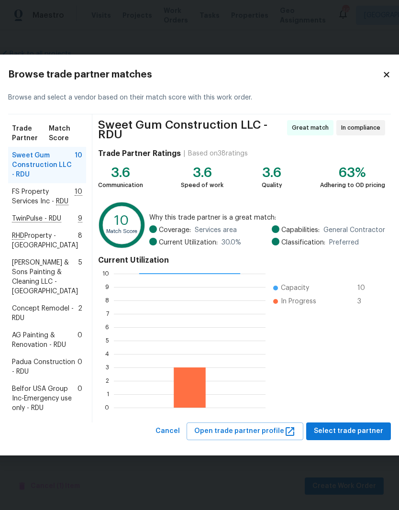
click at [35, 372] on span "Padua Construction - RDU" at bounding box center [45, 366] width 66 height 19
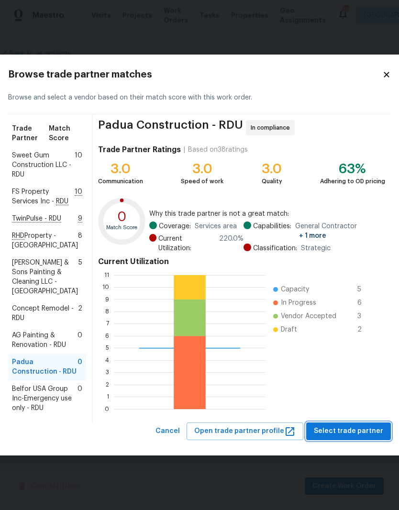
click at [339, 437] on span "Select trade partner" at bounding box center [348, 431] width 69 height 12
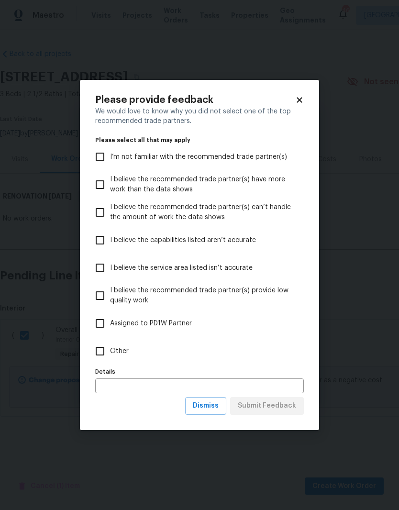
click at [173, 326] on span "Assigned to PD1W Partner" at bounding box center [151, 324] width 82 height 10
click at [110, 326] on input "Assigned to PD1W Partner" at bounding box center [100, 323] width 20 height 20
checkbox input "true"
click at [288, 407] on span "Submit Feedback" at bounding box center [267, 406] width 58 height 12
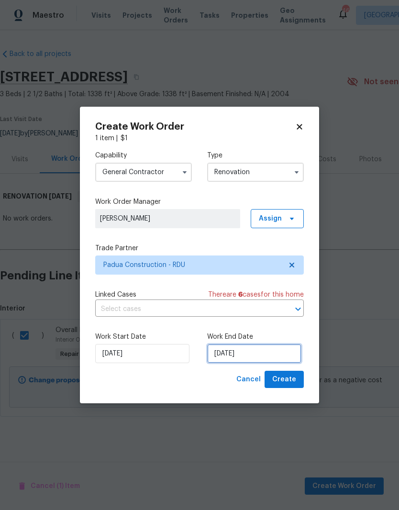
click at [256, 346] on input "9/9/2025" at bounding box center [254, 353] width 94 height 19
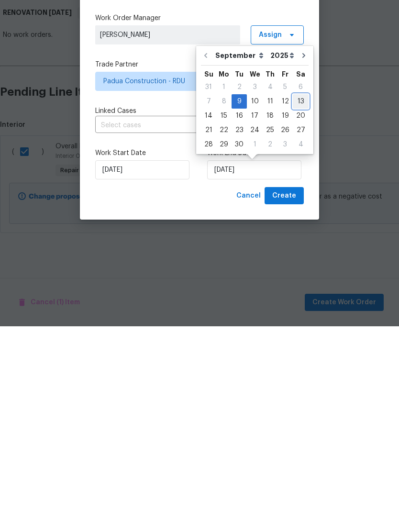
click at [298, 278] on div "13" at bounding box center [301, 284] width 16 height 13
type input "9/13/2025"
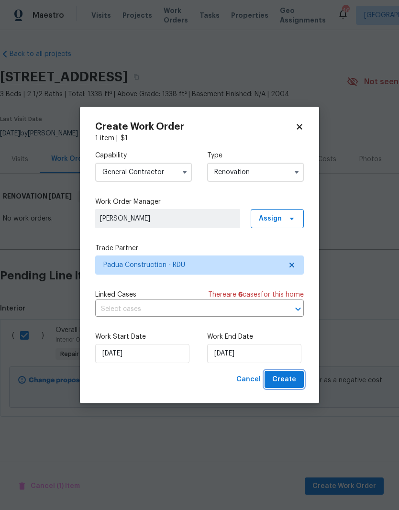
click at [294, 377] on span "Create" at bounding box center [284, 380] width 24 height 12
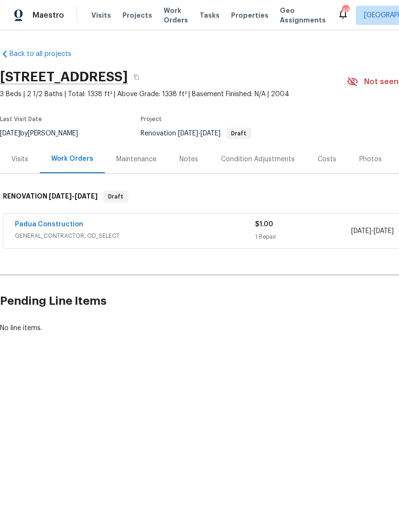
click at [39, 224] on link "Padua Construction" at bounding box center [49, 224] width 68 height 7
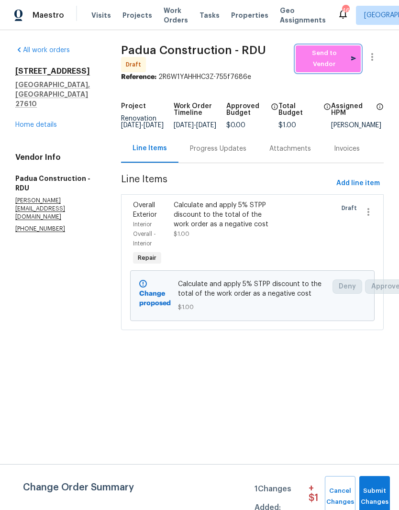
click at [329, 62] on span "Send to Vendor" at bounding box center [327, 59] width 55 height 22
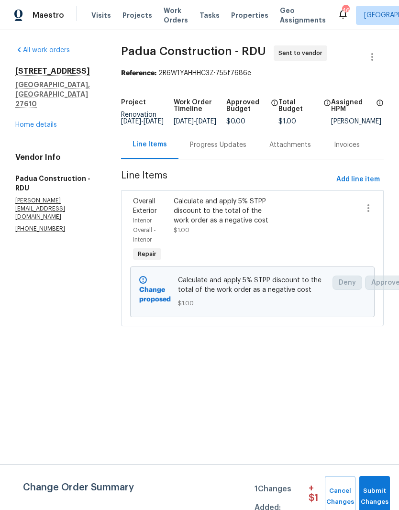
click at [224, 157] on div "Progress Updates" at bounding box center [217, 145] width 79 height 28
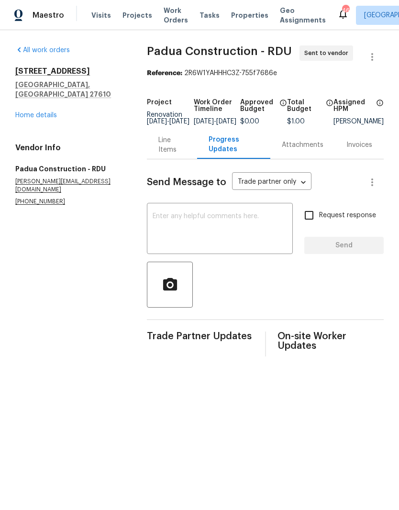
click at [218, 234] on textarea at bounding box center [220, 229] width 134 height 33
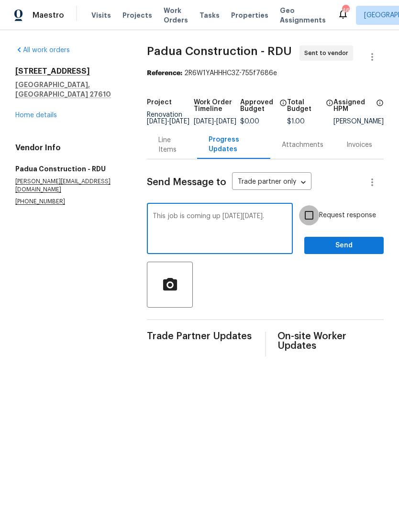
type textarea "This job is coming up next Tuesday 9/9."
click at [315, 222] on input "Request response" at bounding box center [309, 215] width 20 height 20
checkbox input "true"
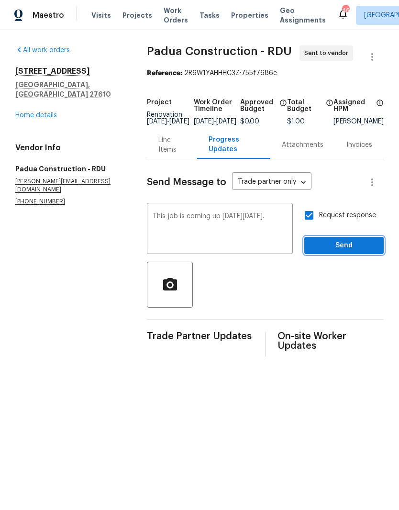
click at [353, 255] on button "Send" at bounding box center [343, 246] width 79 height 18
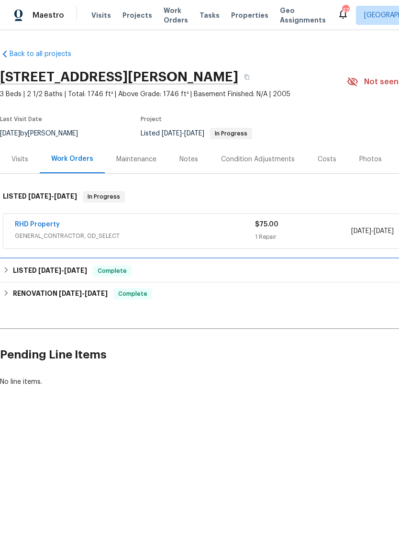
click at [30, 269] on h6 "LISTED [DATE] - [DATE]" at bounding box center [50, 270] width 74 height 11
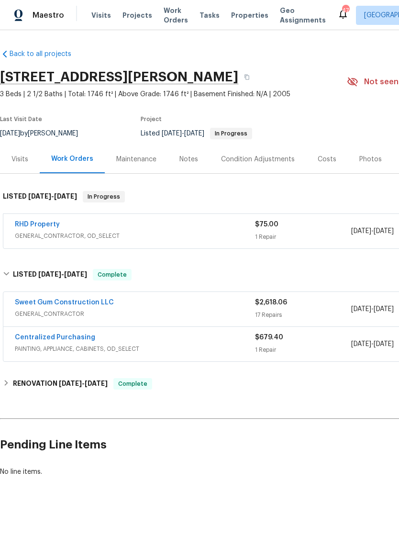
click at [39, 305] on link "Sweet Gum Construction LLC" at bounding box center [64, 302] width 99 height 7
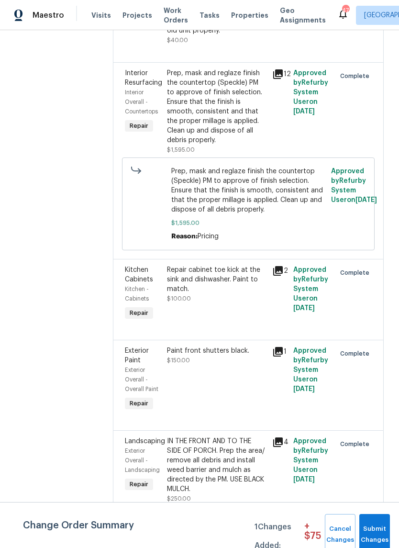
scroll to position [792, 0]
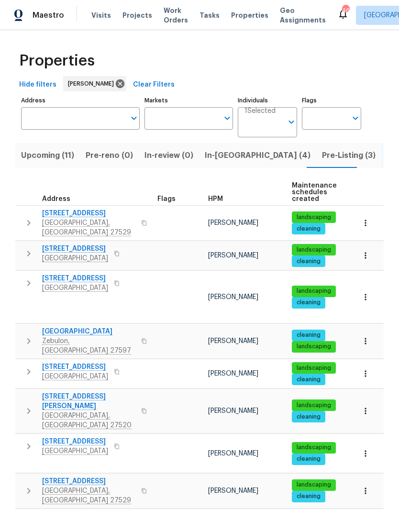
click at [39, 158] on span "Upcoming (11)" at bounding box center [47, 155] width 53 height 13
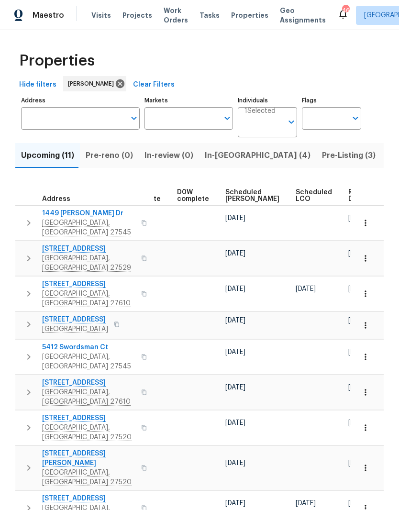
scroll to position [0, 241]
click at [349, 197] on span "Ready Date" at bounding box center [359, 195] width 21 height 13
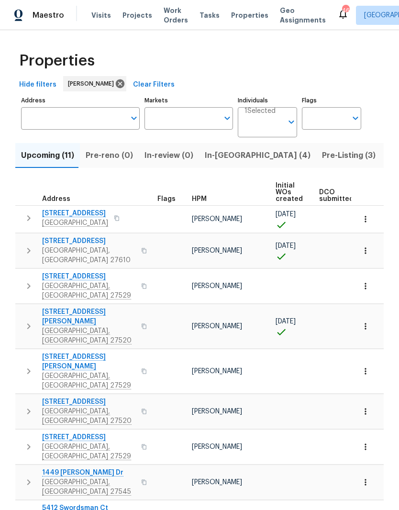
click at [55, 273] on span "177 Longbay St" at bounding box center [88, 277] width 93 height 10
click at [368, 281] on icon "button" at bounding box center [366, 286] width 10 height 10
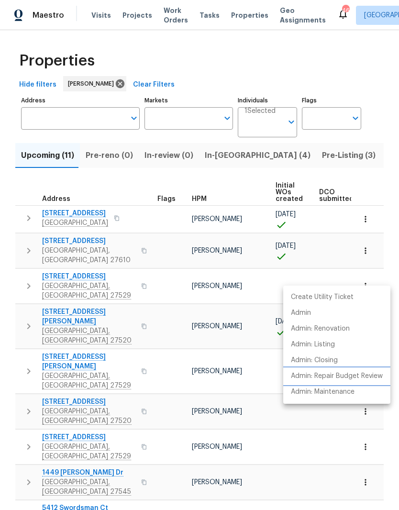
click at [371, 373] on p "Admin: Repair Budget Review" at bounding box center [337, 376] width 92 height 10
click at [58, 270] on div at bounding box center [199, 255] width 399 height 510
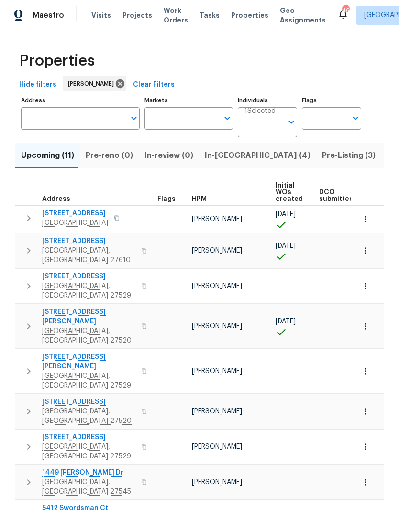
click at [56, 272] on span "177 Longbay St" at bounding box center [88, 277] width 93 height 10
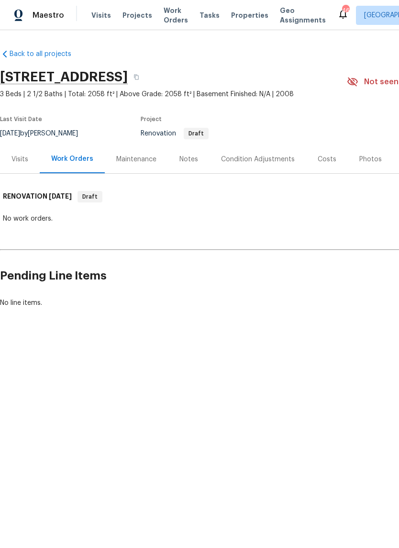
click at [191, 155] on div "Notes" at bounding box center [188, 160] width 19 height 10
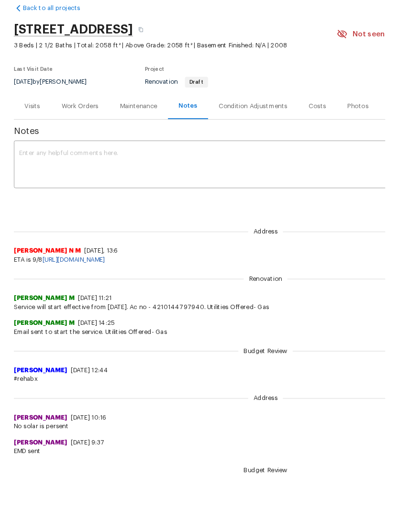
scroll to position [45, 0]
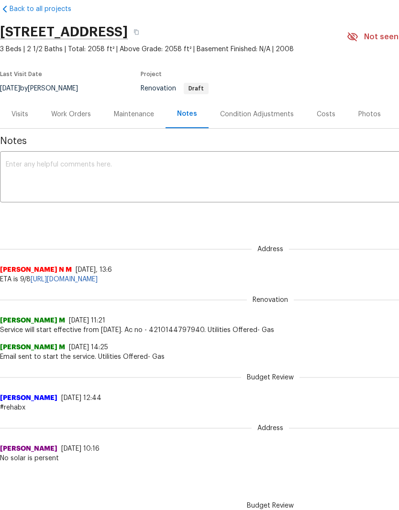
click at [331, 110] on div "Costs" at bounding box center [326, 115] width 19 height 10
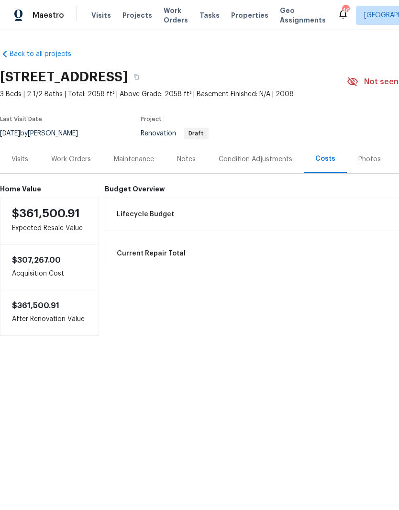
click at [78, 163] on div "Work Orders" at bounding box center [71, 160] width 40 height 10
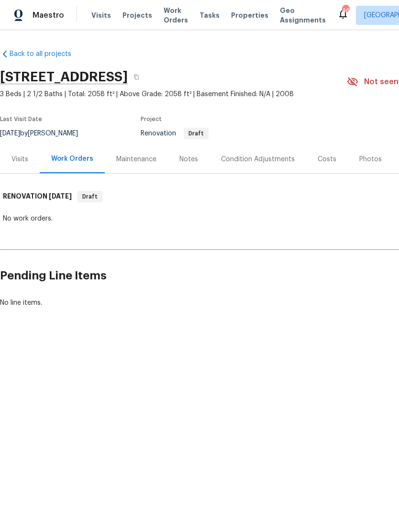
click at [20, 164] on div "Visits" at bounding box center [20, 159] width 40 height 28
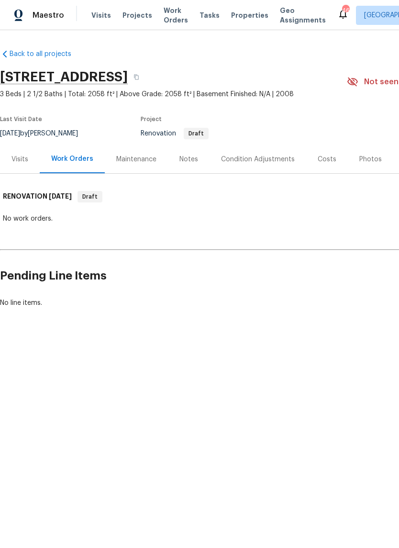
click at [325, 157] on div "Costs" at bounding box center [327, 160] width 19 height 10
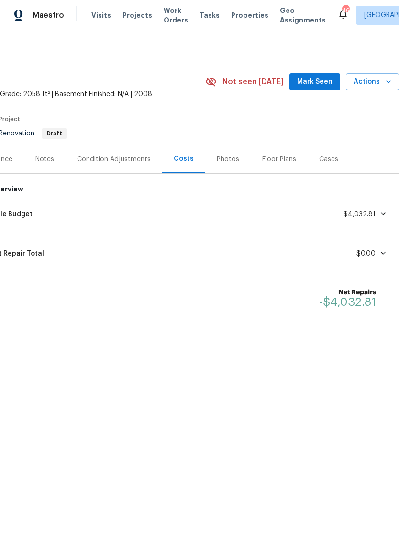
scroll to position [0, 142]
click at [383, 222] on div "Lifecycle Budget $4,032.81" at bounding box center [181, 214] width 424 height 21
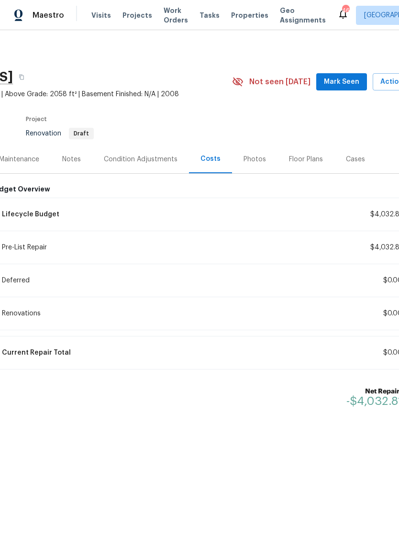
scroll to position [0, 109]
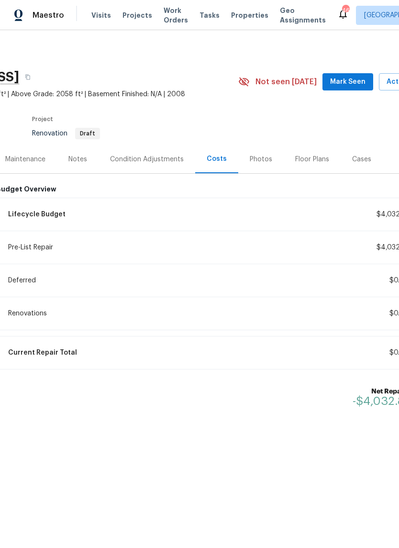
click at [388, 247] on span "$4,032.81" at bounding box center [393, 247] width 32 height 7
click at [33, 246] on span "Pre-List Repair" at bounding box center [30, 248] width 45 height 10
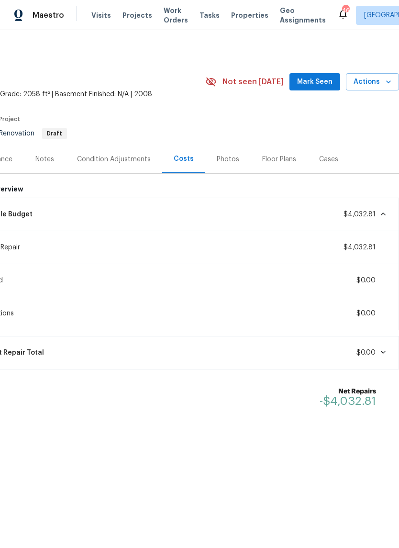
scroll to position [0, 142]
click at [384, 219] on span "$4,032.81" at bounding box center [366, 215] width 44 height 10
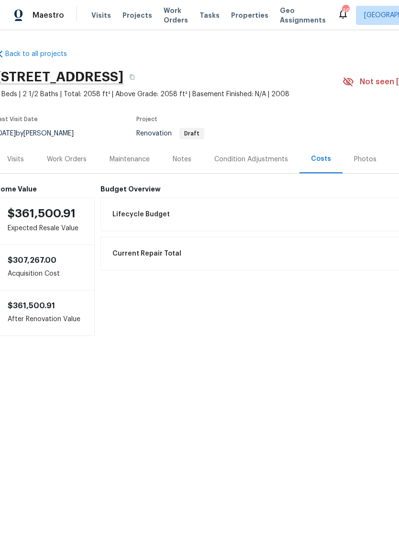
scroll to position [0, 4]
click at [188, 157] on div "Notes" at bounding box center [182, 160] width 19 height 10
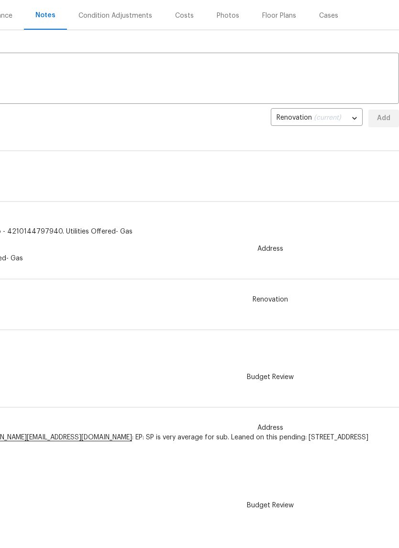
scroll to position [98, 142]
